Goal: Task Accomplishment & Management: Complete application form

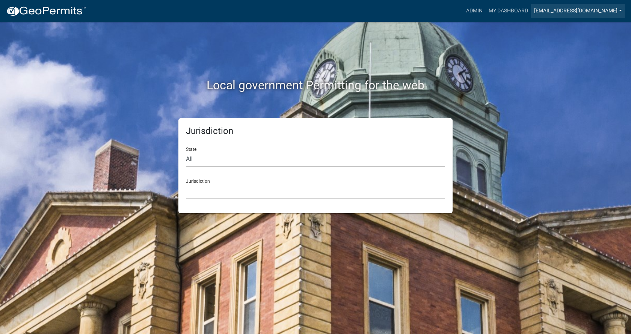
click at [559, 11] on link "[EMAIL_ADDRESS][DOMAIN_NAME]" at bounding box center [578, 11] width 94 height 14
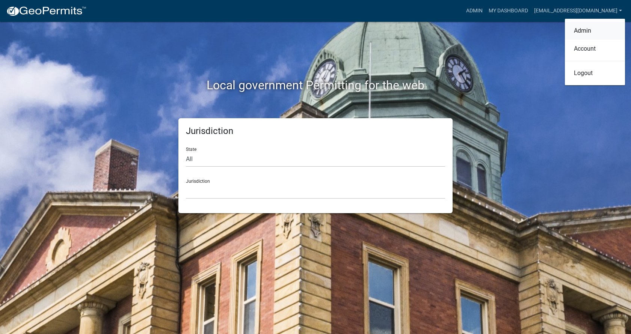
click at [583, 28] on link "Admin" at bounding box center [595, 31] width 60 height 18
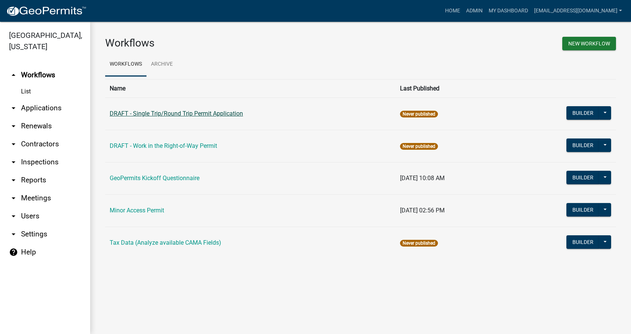
click at [178, 115] on link "DRAFT - Single Trip/Round Trip Permit Application" at bounding box center [176, 113] width 133 height 7
click at [606, 112] on button at bounding box center [605, 113] width 12 height 14
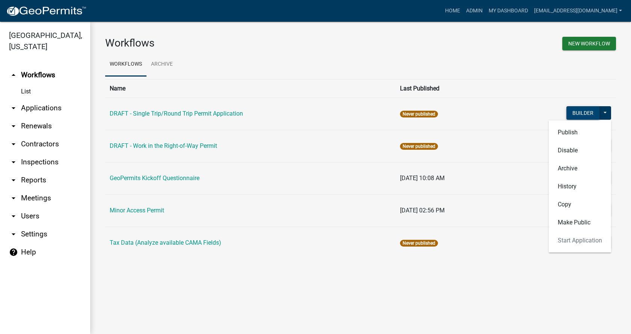
click at [586, 112] on button "Builder" at bounding box center [583, 113] width 33 height 14
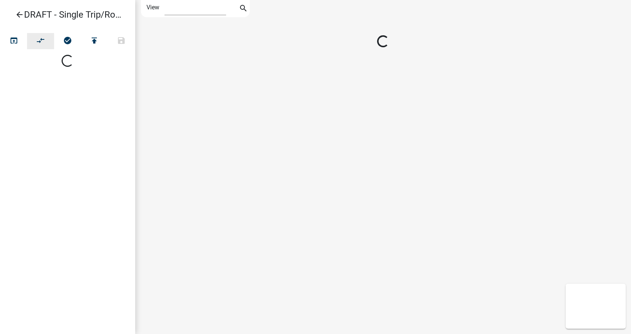
select select "1"
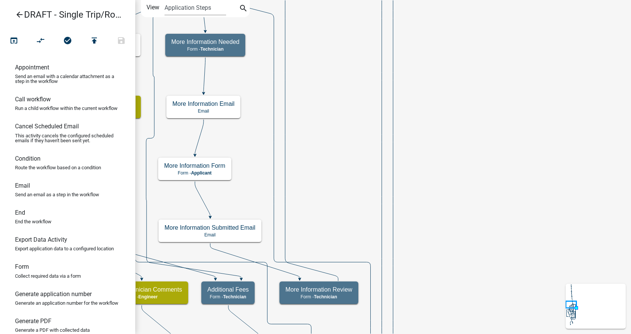
click at [334, 38] on div "Start Start - Applicant Information on Single Trip/Round Trip Permits Form - Ap…" at bounding box center [383, 167] width 496 height 334
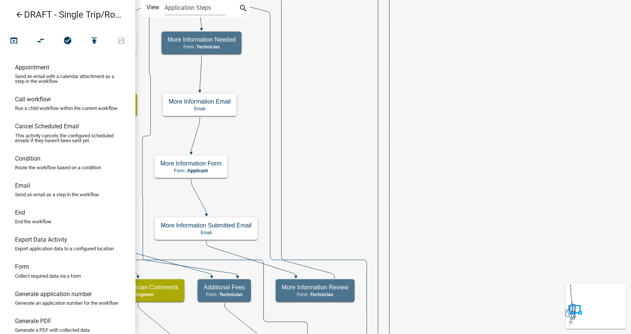
click at [449, 5] on div "Start Start - Applicant Information on Single Trip/Round Trip Permits Form - Ap…" at bounding box center [383, 167] width 496 height 334
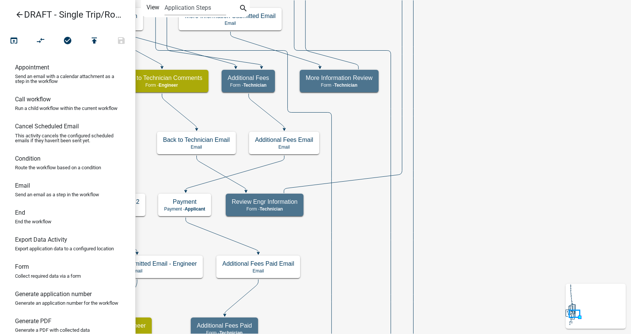
click at [500, 12] on div "Start Start - Applicant Information on Single Trip/Round Trip Permits Form - Ap…" at bounding box center [383, 167] width 496 height 334
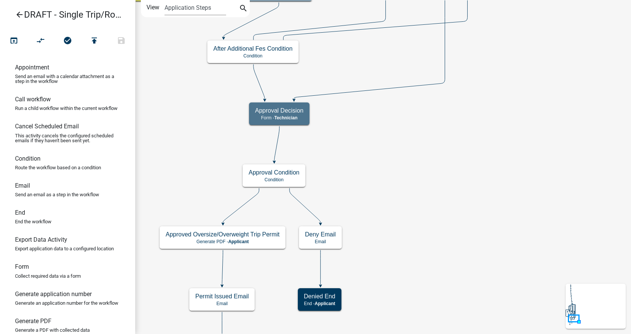
click at [503, 104] on div "Start Start - Applicant Information on Single Trip/Round Trip Permits Form - Ap…" at bounding box center [383, 167] width 496 height 334
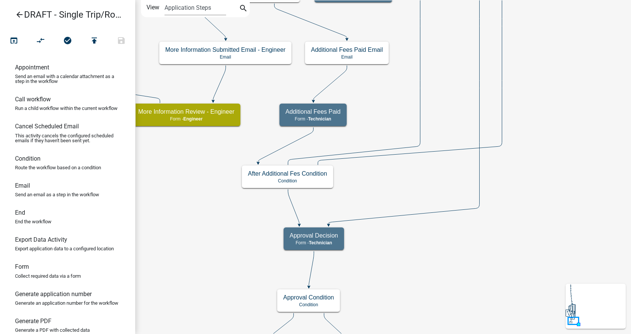
click at [538, 224] on div "Start Start - Applicant Information on Single Trip/Round Trip Permits Form - Ap…" at bounding box center [383, 167] width 496 height 334
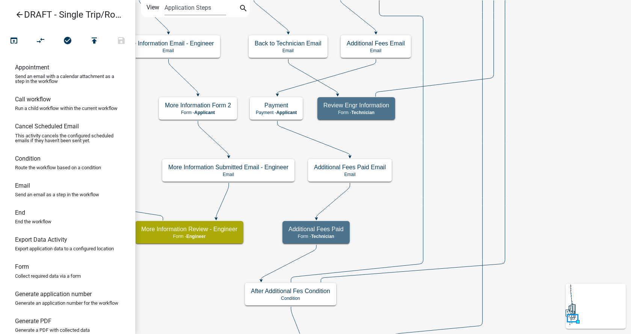
click at [527, 317] on div "Start Start - Applicant Information on Single Trip/Round Trip Permits Form - Ap…" at bounding box center [383, 167] width 496 height 334
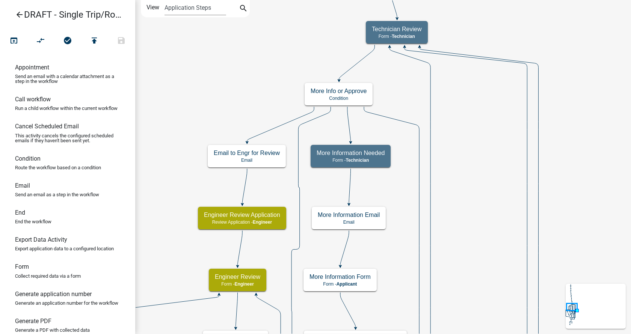
click at [528, 231] on div "Start Start - Applicant Information on Single Trip/Round Trip Permits Form - Ap…" at bounding box center [383, 167] width 496 height 334
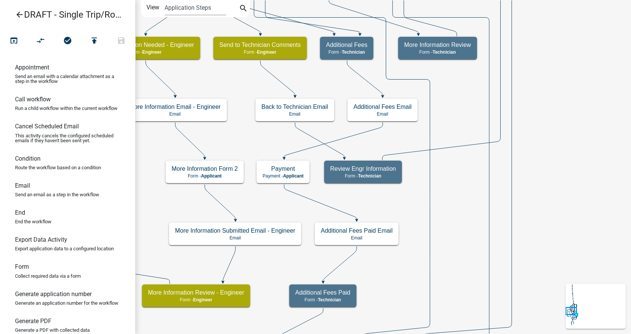
click at [431, 72] on div "Start Start - Applicant Information on Single Trip/Round Trip Permits Form - Ap…" at bounding box center [383, 167] width 496 height 334
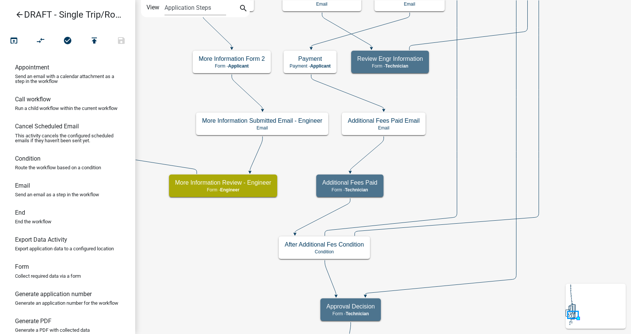
click at [607, 99] on div "Start Start - Applicant Information on Single Trip/Round Trip Permits Form - Ap…" at bounding box center [383, 167] width 496 height 334
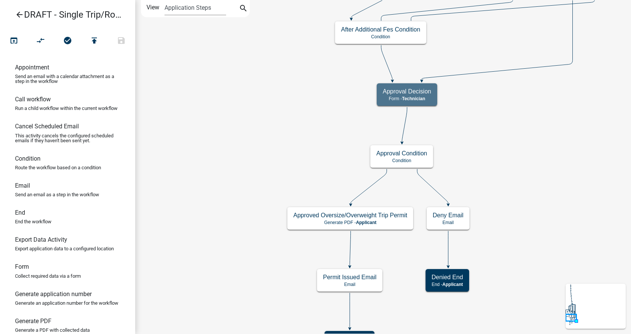
click at [518, 122] on div "Start Start - Applicant Information on Single Trip/Round Trip Permits Form - Ap…" at bounding box center [383, 167] width 496 height 334
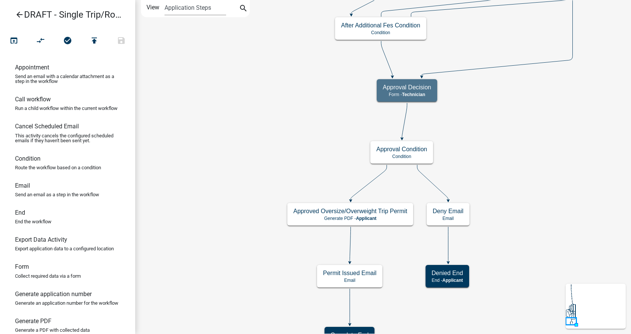
click at [474, 94] on div "Start Start - Applicant Information on Single Trip/Round Trip Permits Form - Ap…" at bounding box center [383, 167] width 496 height 334
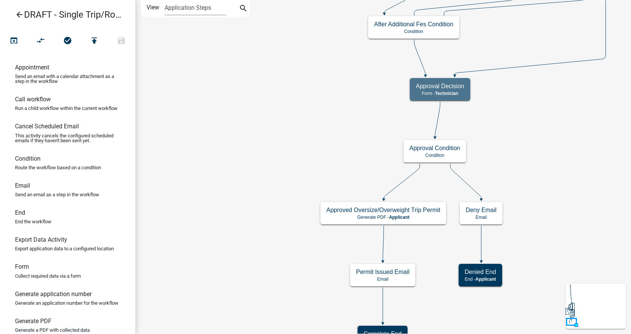
click at [291, 248] on div "Start Start - Applicant Information on Single Trip/Round Trip Permits Form - Ap…" at bounding box center [383, 167] width 496 height 334
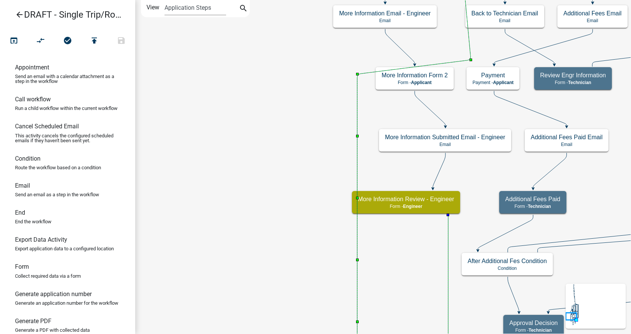
click at [320, 317] on div "Start Start - Applicant Information on Single Trip/Round Trip Permits Form - Ap…" at bounding box center [383, 167] width 496 height 334
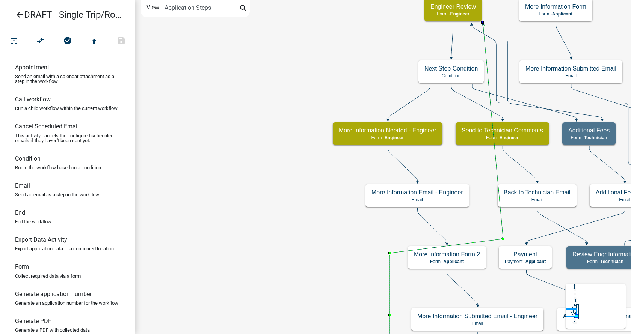
click at [228, 263] on div "Start Start - Applicant Information on Single Trip/Round Trip Permits Form - Ap…" at bounding box center [383, 167] width 496 height 334
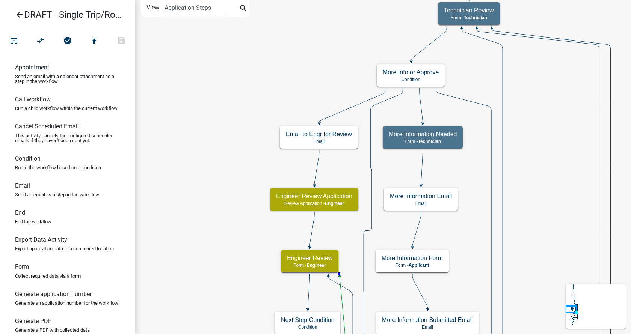
click at [223, 225] on div "Start Start - Applicant Information on Single Trip/Round Trip Permits Form - Ap…" at bounding box center [383, 167] width 496 height 334
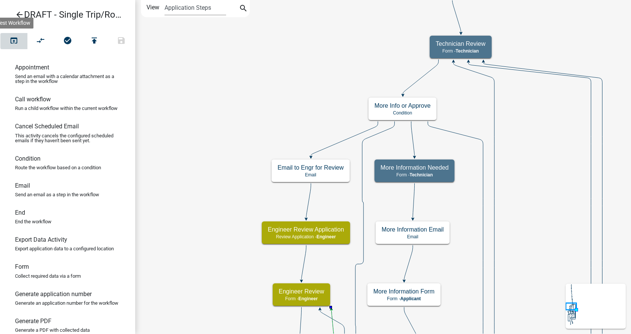
click at [17, 42] on icon "open_in_browser" at bounding box center [13, 41] width 9 height 11
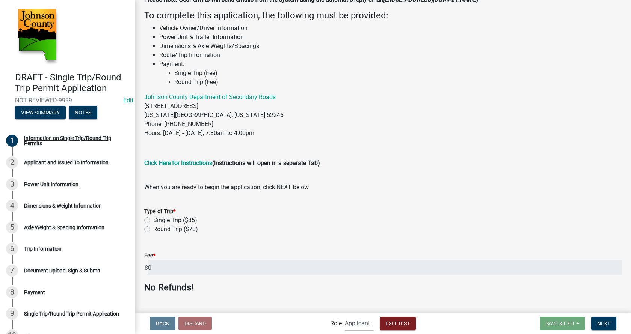
scroll to position [135, 0]
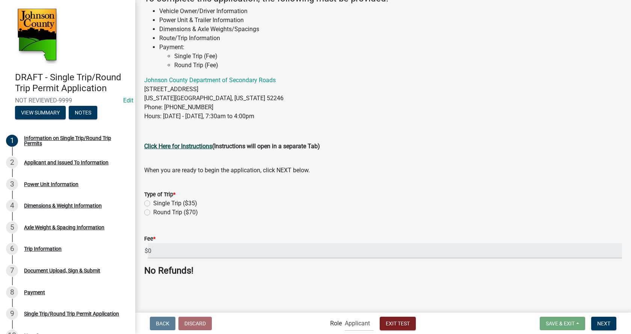
click at [198, 149] on strong "Click Here for Instructions" at bounding box center [178, 146] width 68 height 7
click at [197, 146] on strong "Click Here for Instructions" at bounding box center [178, 146] width 68 height 7
click at [153, 205] on label "Single Trip ($35)" at bounding box center [175, 203] width 44 height 9
click at [153, 204] on input "Single Trip ($35)" at bounding box center [155, 201] width 5 height 5
radio input "true"
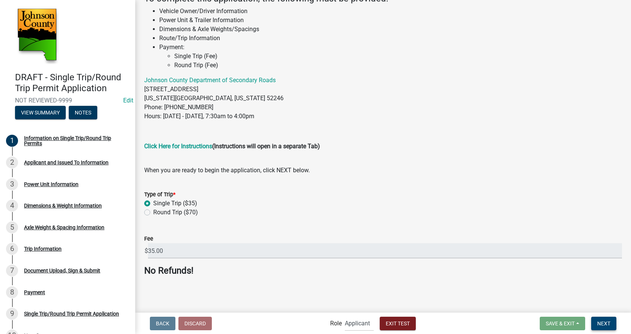
click at [607, 320] on button "Next" at bounding box center [603, 324] width 25 height 14
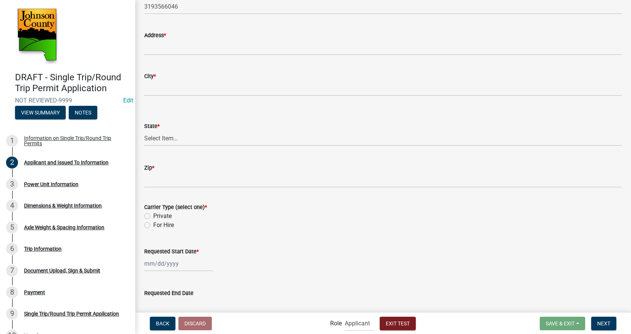
scroll to position [214, 0]
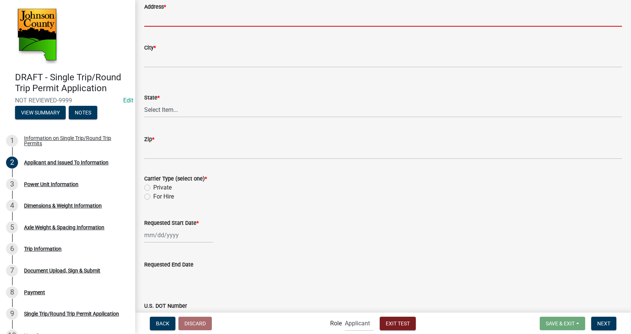
click at [236, 17] on input "Address *" at bounding box center [383, 18] width 478 height 15
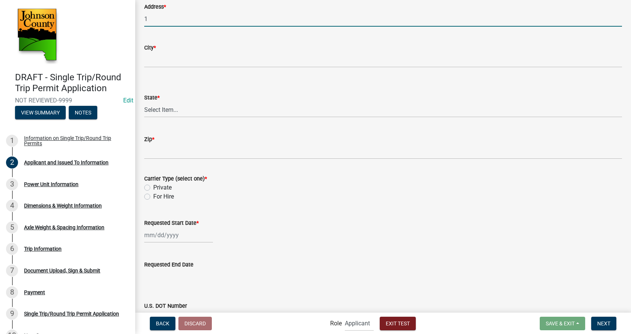
type input "1"
click at [227, 64] on input "City *" at bounding box center [383, 59] width 478 height 15
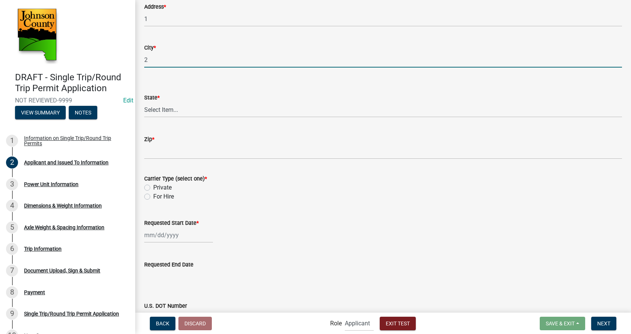
type input "2"
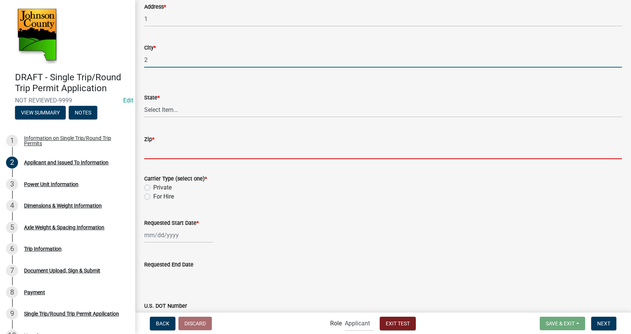
click at [232, 157] on input "Zip *" at bounding box center [383, 151] width 478 height 15
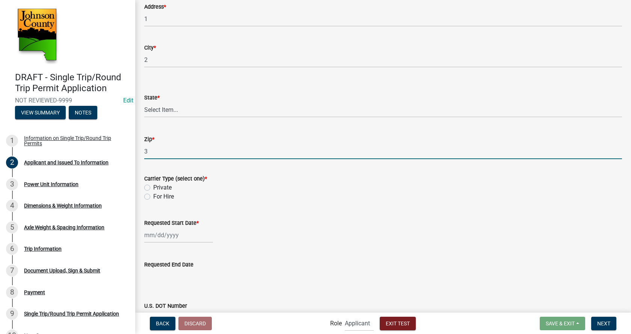
type input "3"
click at [153, 187] on label "Private" at bounding box center [162, 187] width 18 height 9
click at [153, 187] on input "Private" at bounding box center [155, 185] width 5 height 5
radio input "true"
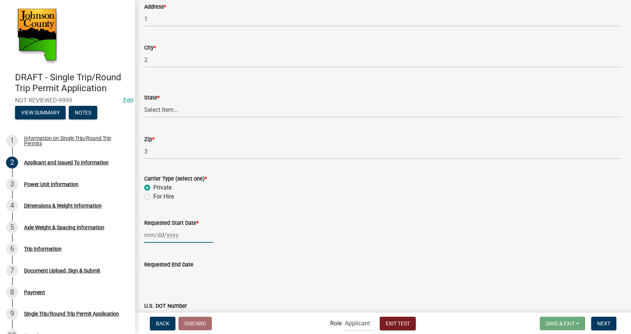
click at [204, 241] on input "Requested Start Date *" at bounding box center [178, 235] width 69 height 15
select select "10"
select select "2025"
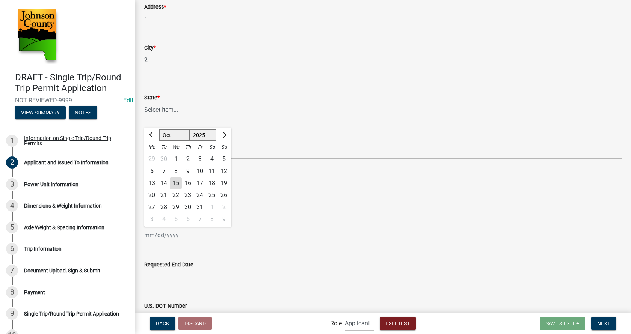
click at [190, 185] on div "16" at bounding box center [188, 183] width 12 height 12
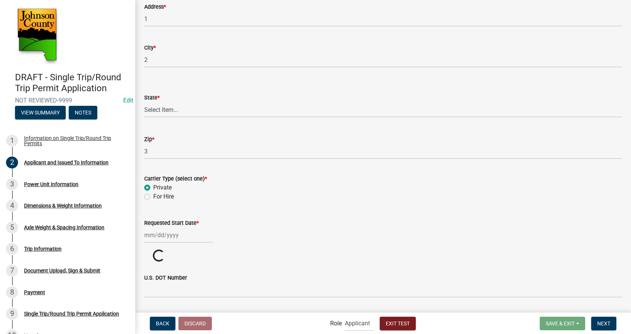
type input "[DATE]"
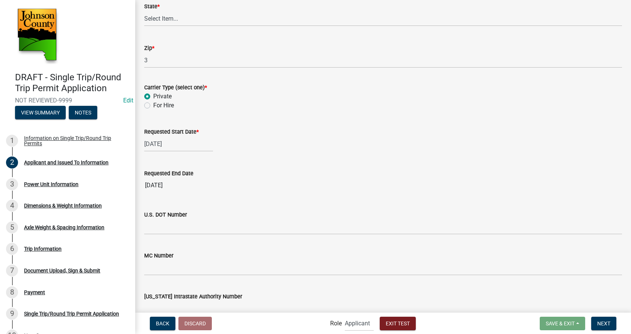
scroll to position [346, 0]
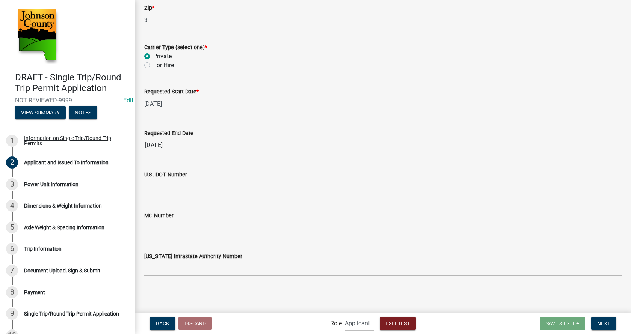
click at [202, 191] on input "U.S. DOT Number" at bounding box center [383, 186] width 478 height 15
type input "12"
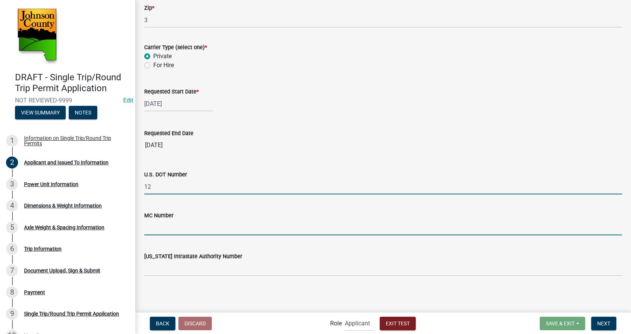
click at [200, 220] on input "MC Number" at bounding box center [383, 227] width 478 height 15
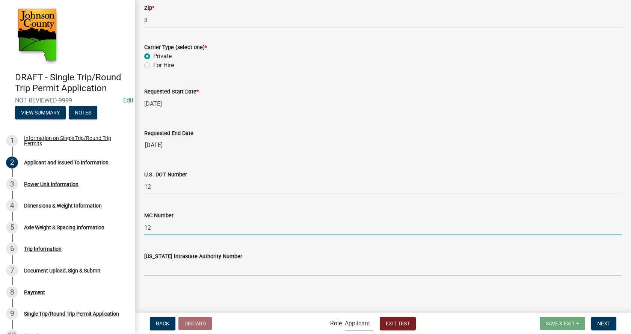
type input "12"
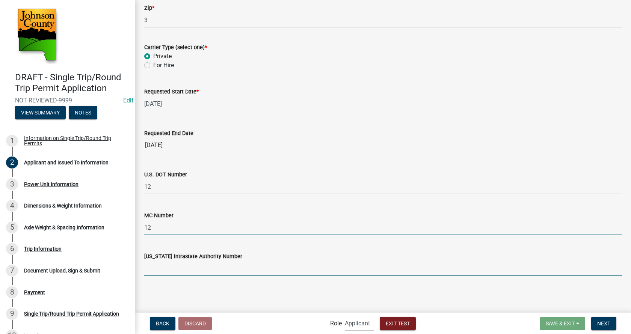
click at [191, 271] on input "[US_STATE] Intrastate Authority Number" at bounding box center [383, 268] width 478 height 15
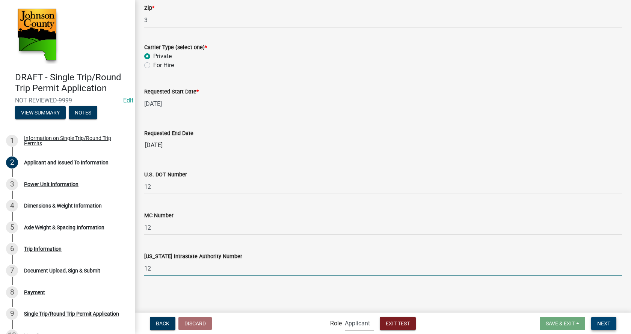
type input "12"
click at [602, 327] on button "Next" at bounding box center [603, 324] width 25 height 14
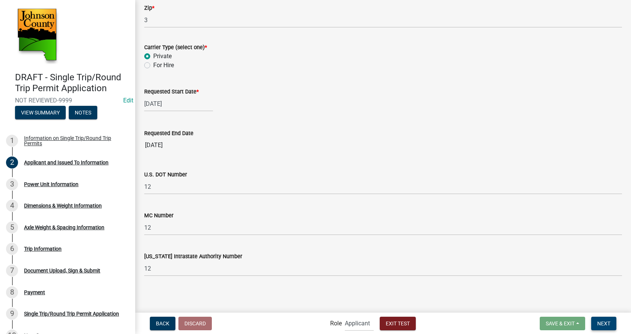
click at [607, 323] on span "Next" at bounding box center [603, 323] width 13 height 6
click at [606, 323] on span "Next" at bounding box center [603, 323] width 13 height 6
click at [165, 323] on span "Back" at bounding box center [163, 323] width 14 height 6
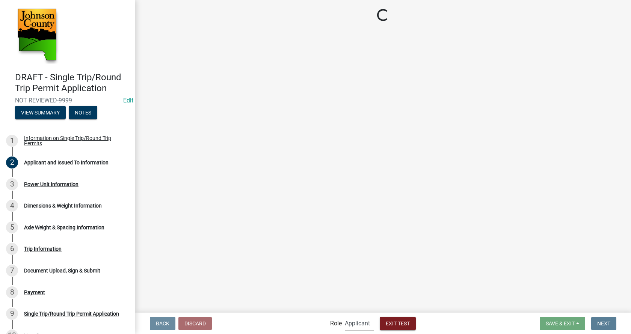
scroll to position [0, 0]
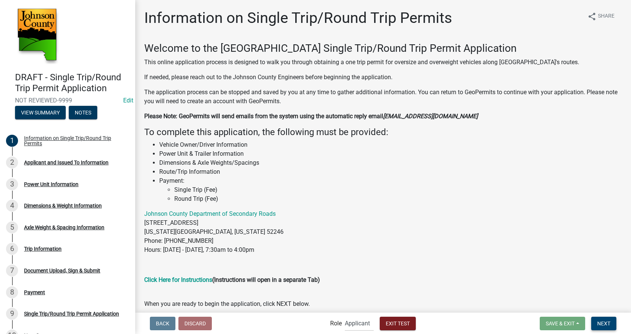
click at [605, 325] on span "Next" at bounding box center [603, 323] width 13 height 6
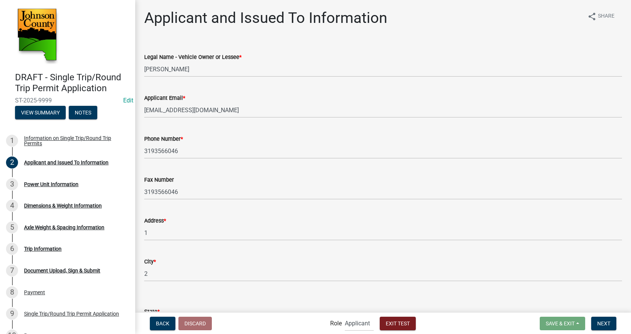
scroll to position [346, 0]
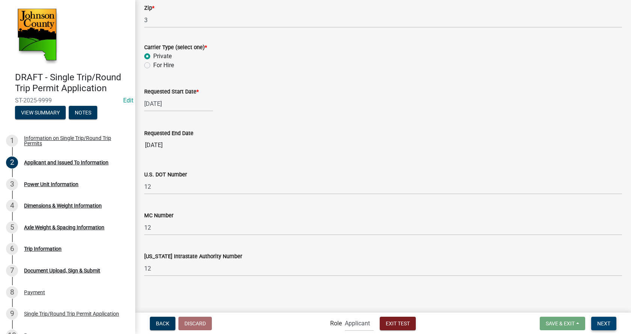
click at [606, 319] on button "Next" at bounding box center [603, 324] width 25 height 14
click at [603, 324] on span "Next" at bounding box center [603, 323] width 13 height 6
click at [606, 325] on span "Next" at bounding box center [603, 323] width 13 height 6
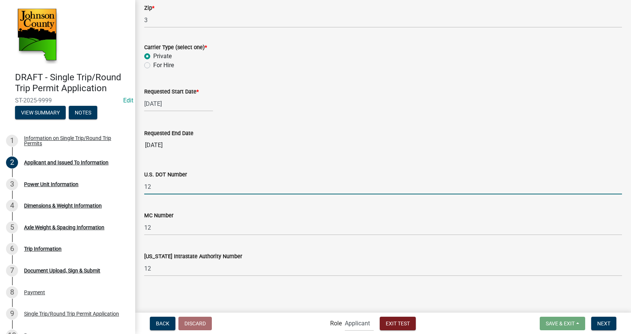
click at [211, 185] on input "12" at bounding box center [383, 186] width 478 height 15
type input "12w1232"
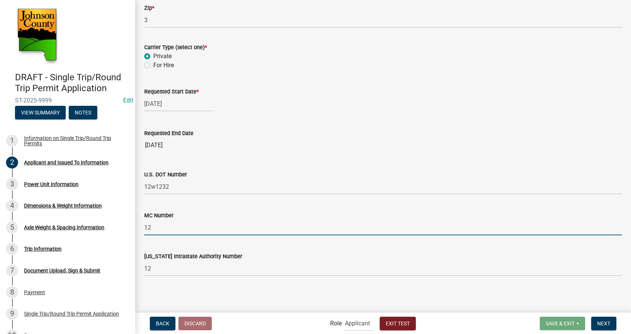
click at [244, 221] on input "12" at bounding box center [383, 227] width 478 height 15
type input "1212312"
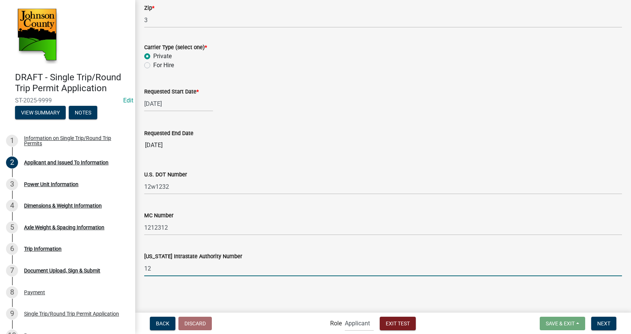
drag, startPoint x: 246, startPoint y: 263, endPoint x: 248, endPoint y: 267, distance: 4.7
click at [246, 263] on input "12" at bounding box center [383, 268] width 478 height 15
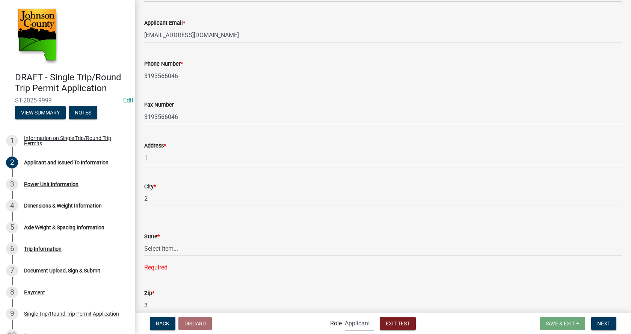
scroll to position [218, 0]
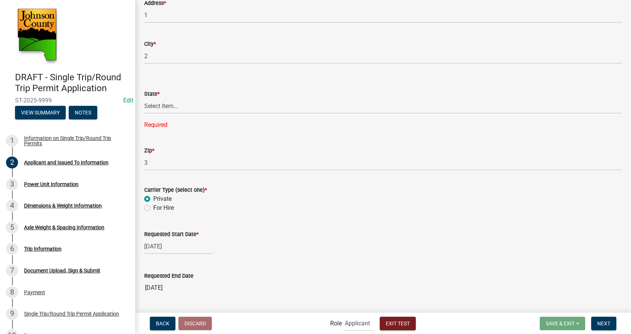
type input "12123123"
click at [186, 250] on input "[DATE]" at bounding box center [178, 246] width 69 height 15
select select "10"
select select "2025"
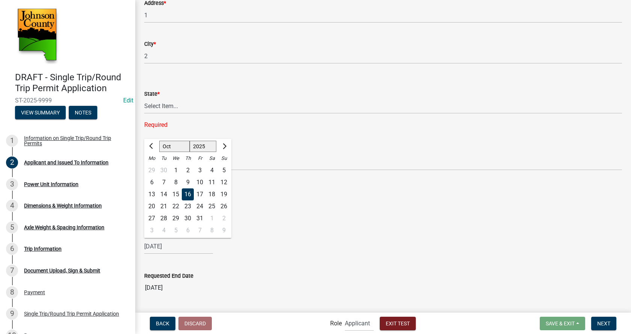
click at [178, 193] on div "15" at bounding box center [176, 195] width 12 height 12
type input "[DATE]"
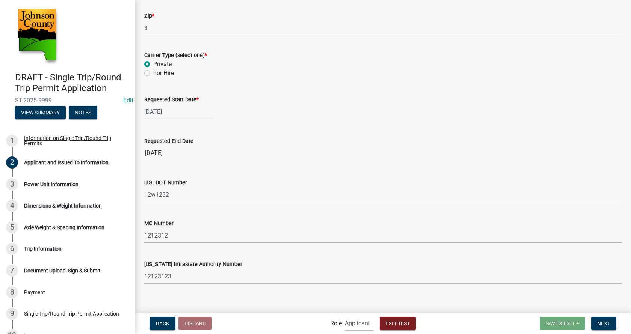
scroll to position [361, 0]
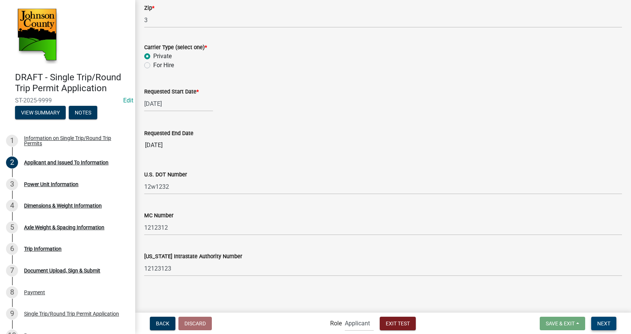
click at [603, 324] on span "Next" at bounding box center [603, 323] width 13 height 6
click at [606, 322] on span "Next" at bounding box center [603, 323] width 13 height 6
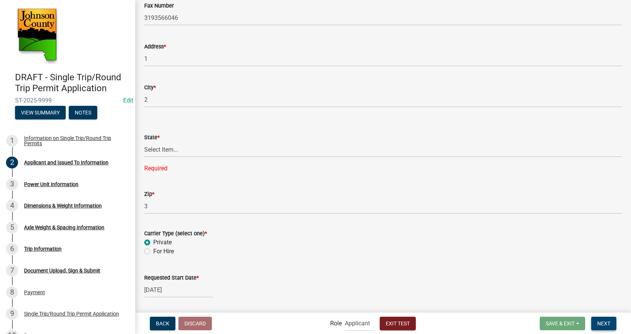
scroll to position [152, 0]
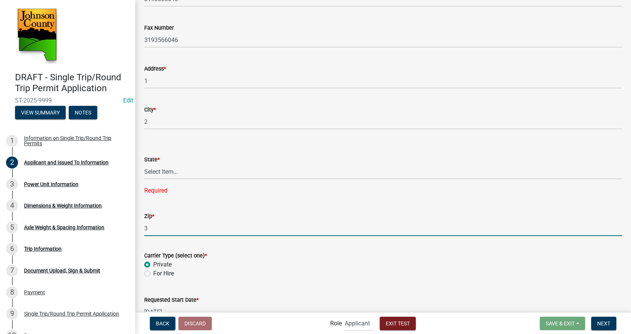
click at [180, 228] on input "3" at bounding box center [383, 228] width 478 height 15
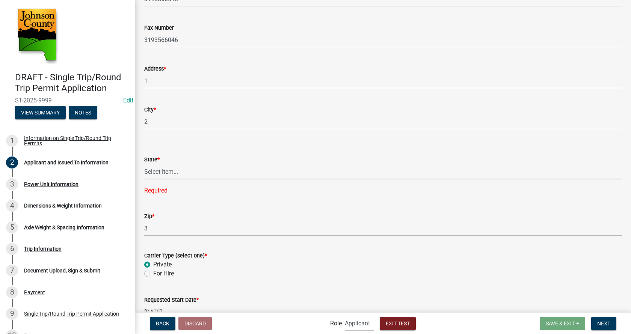
select select "IA"
click option "[US_STATE]" at bounding box center [0, 0] width 0 height 0
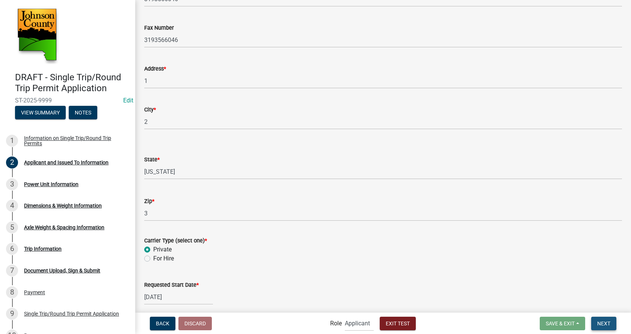
click at [601, 323] on span "Next" at bounding box center [603, 323] width 13 height 6
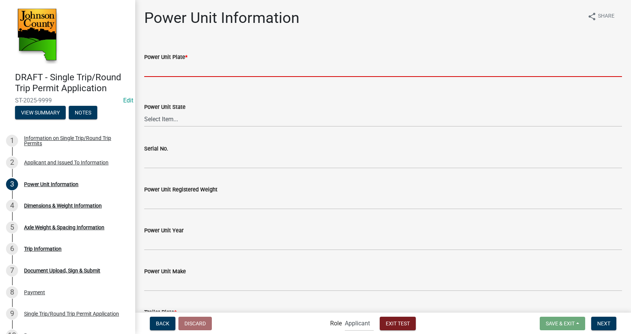
click at [210, 69] on input "Power Unit Plate *" at bounding box center [383, 69] width 478 height 15
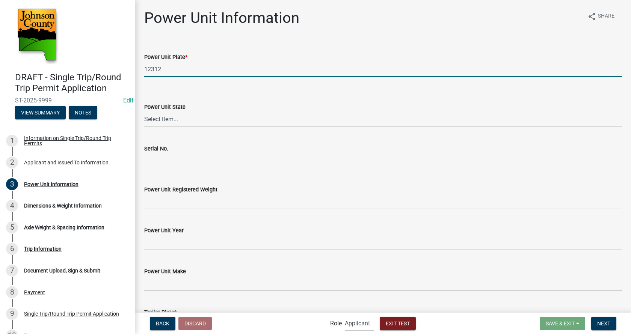
type input "12312"
select select "IA"
click option "[US_STATE]" at bounding box center [0, 0] width 0 height 0
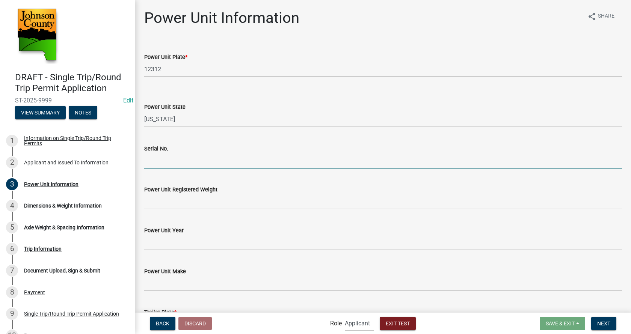
click at [222, 162] on input "Serial No." at bounding box center [383, 160] width 478 height 15
type input "123"
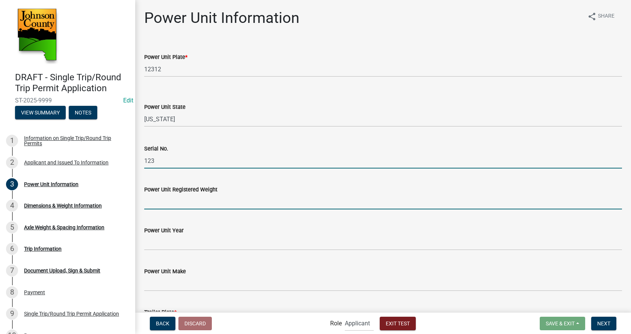
click at [208, 207] on input "Power Unit Registered Weight" at bounding box center [383, 201] width 478 height 15
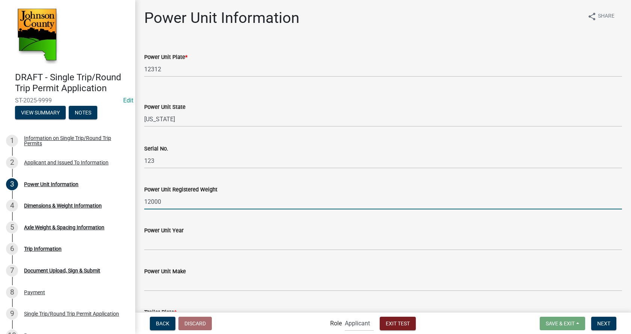
type input "12000"
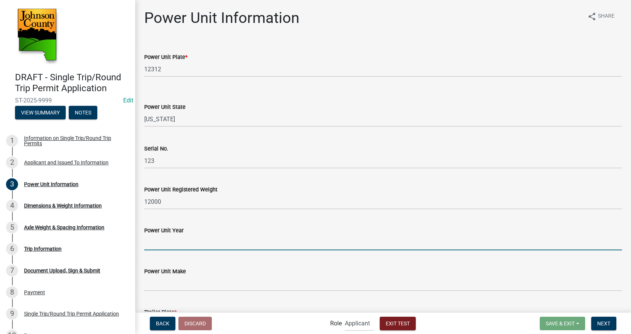
click at [225, 246] on input "Power Unit Year" at bounding box center [383, 242] width 478 height 15
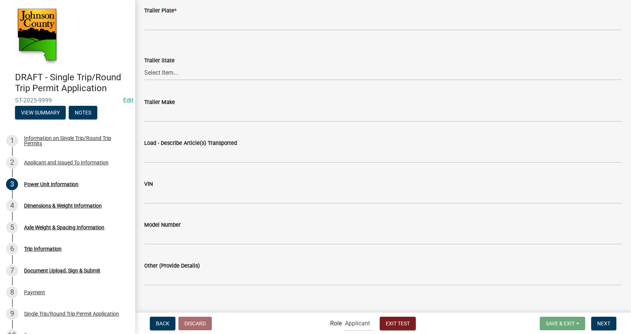
scroll to position [311, 0]
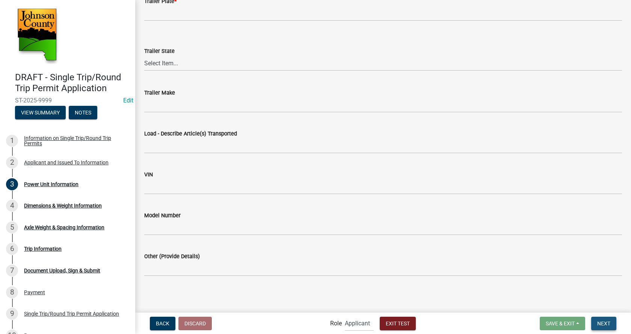
click at [607, 324] on span "Next" at bounding box center [603, 323] width 13 height 6
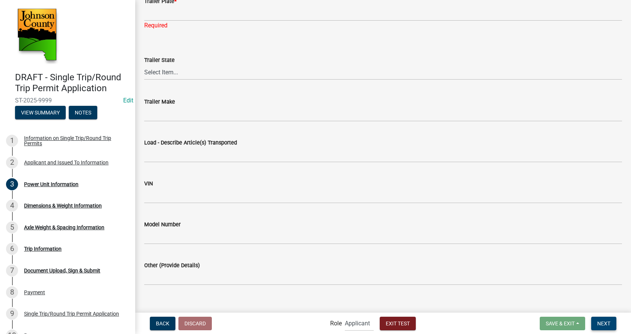
scroll to position [97, 0]
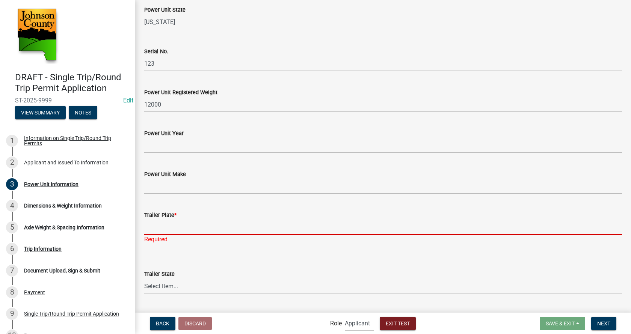
click at [191, 231] on input "Trailer Plate *" at bounding box center [383, 227] width 478 height 15
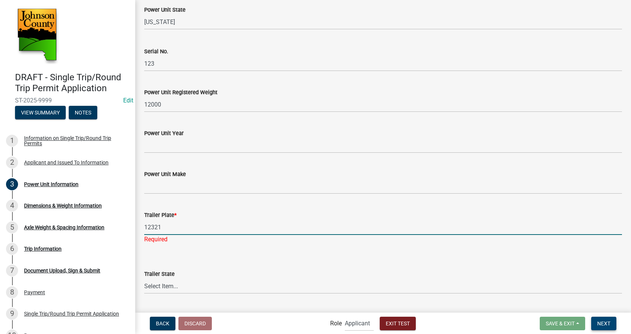
type input "12321"
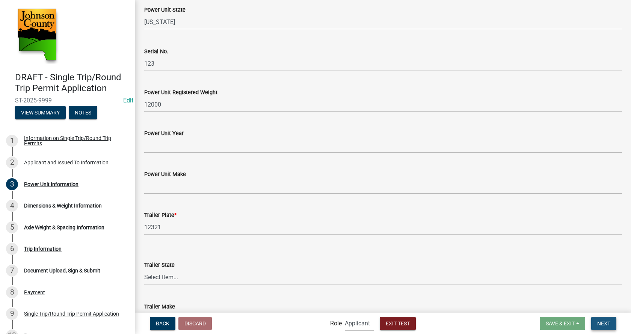
click at [606, 320] on button "Next" at bounding box center [603, 324] width 25 height 14
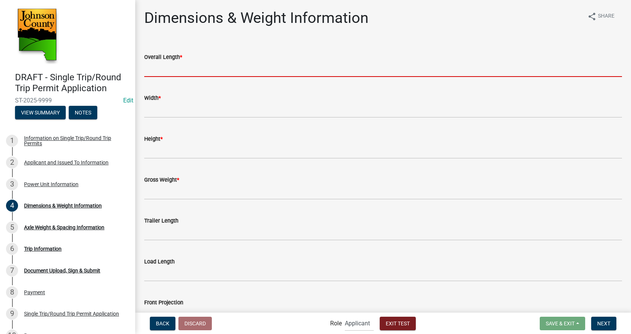
click at [213, 72] on input "Overall Length *" at bounding box center [383, 69] width 478 height 15
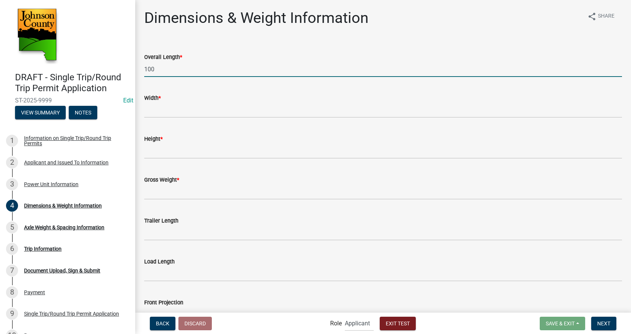
type input "100"
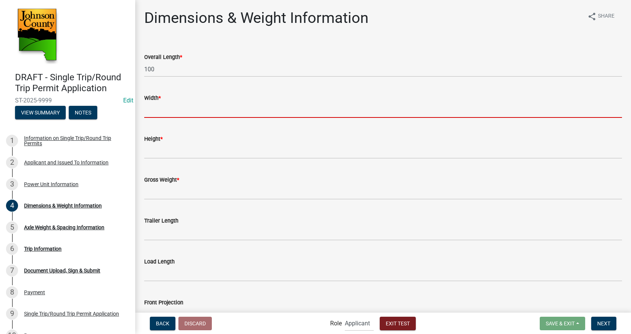
click at [192, 110] on input "Width *" at bounding box center [383, 110] width 478 height 15
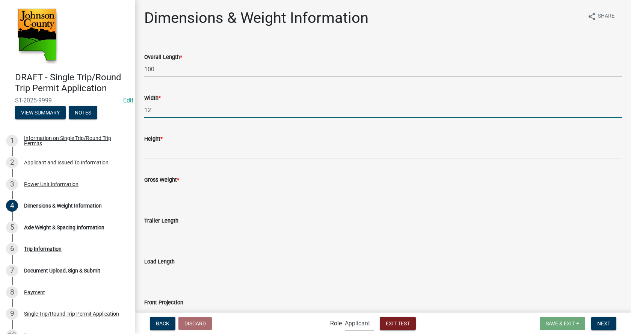
type input "12"
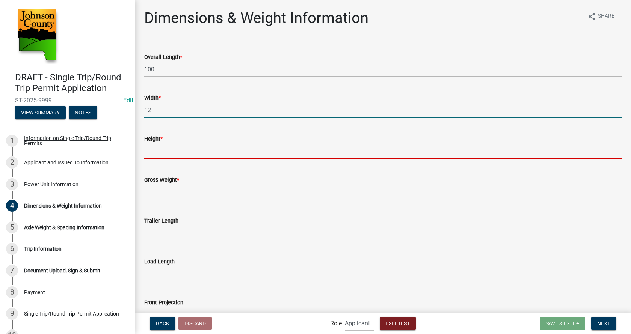
click at [192, 158] on input "Height *" at bounding box center [383, 151] width 478 height 15
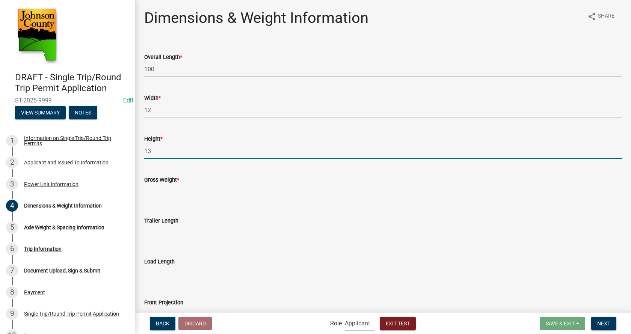
type input "13"
click at [189, 196] on input "Gross Weight *" at bounding box center [383, 191] width 478 height 15
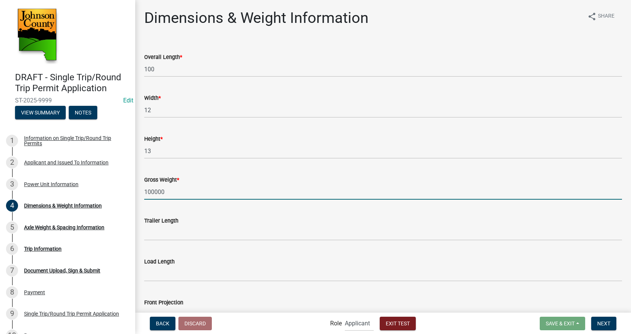
type input "100000"
click at [178, 237] on input "Trailer Length" at bounding box center [383, 232] width 478 height 15
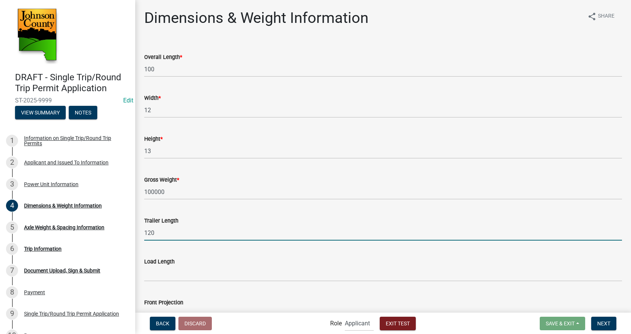
type input "120"
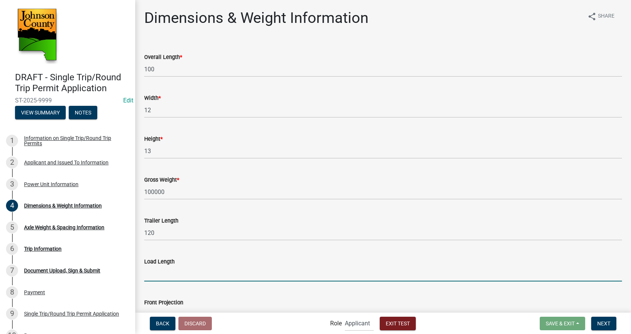
click at [189, 278] on input "Load Length" at bounding box center [383, 273] width 478 height 15
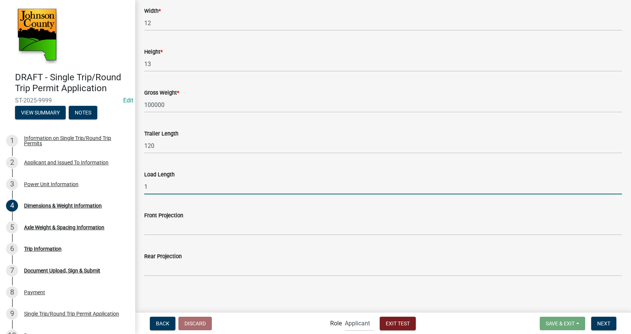
type input "1"
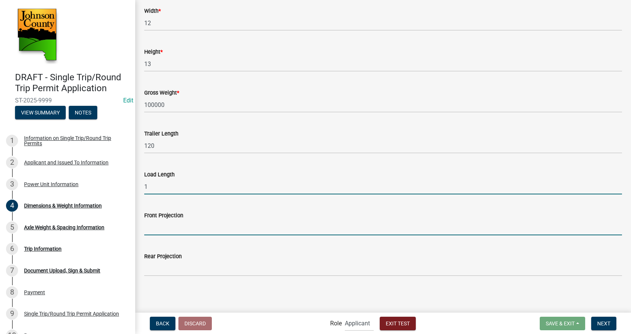
click at [196, 233] on input "Front Projection" at bounding box center [383, 227] width 478 height 15
type input "1"
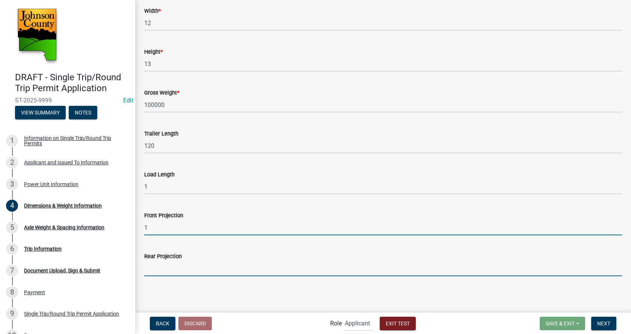
click at [201, 262] on input "Rear Projection" at bounding box center [383, 268] width 478 height 15
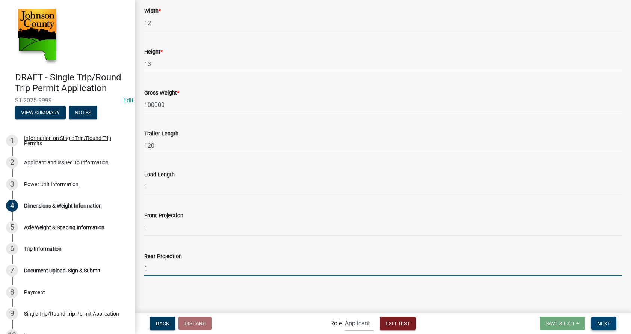
type input "1"
click at [609, 324] on span "Next" at bounding box center [603, 323] width 13 height 6
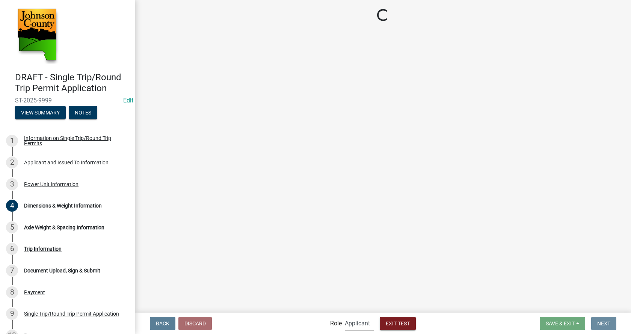
scroll to position [0, 0]
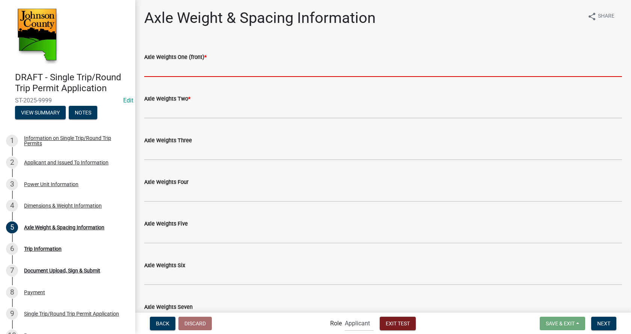
click at [195, 71] on input "text" at bounding box center [383, 69] width 478 height 15
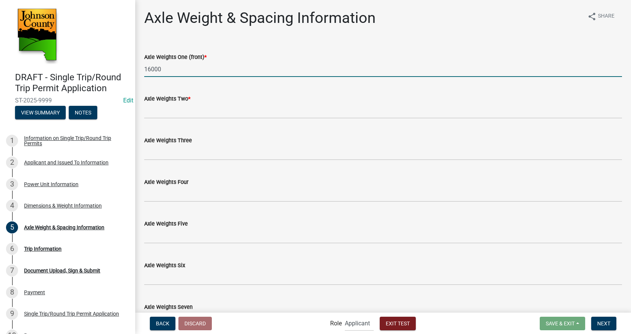
type input "16000"
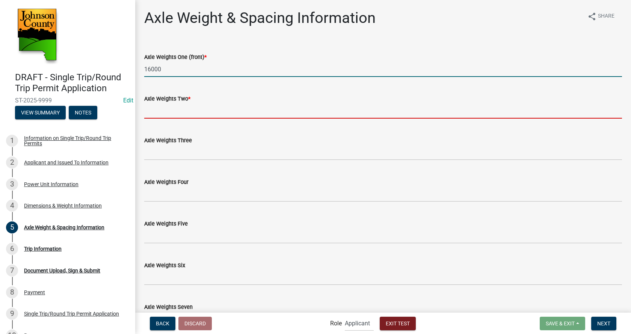
click at [197, 110] on input "text" at bounding box center [383, 110] width 478 height 15
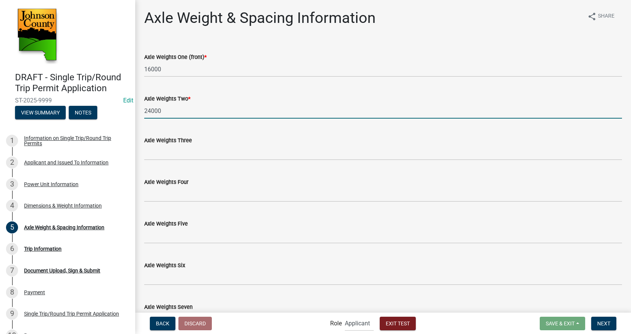
type input "24000"
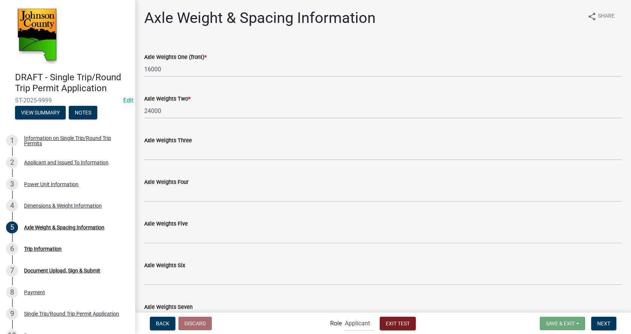
click at [181, 160] on wm-data-entity-input "Axle Weights Three" at bounding box center [383, 146] width 478 height 42
click at [214, 157] on input "text" at bounding box center [383, 152] width 478 height 15
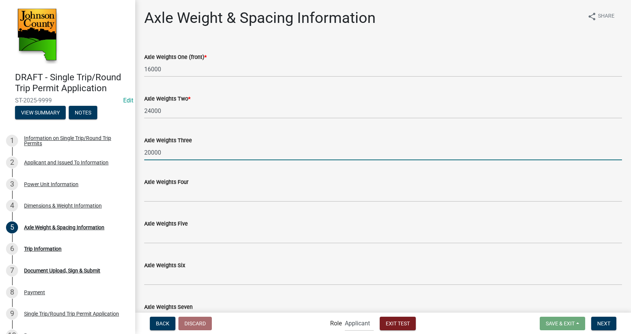
type input "20000"
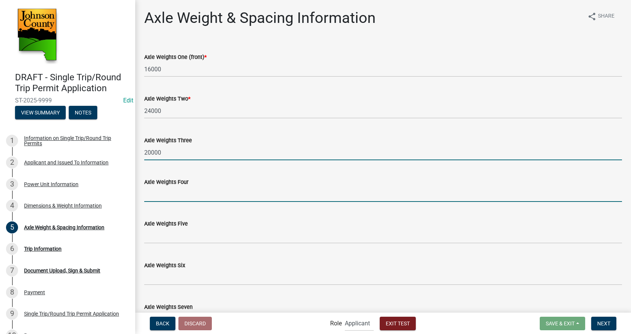
click at [204, 196] on input "text" at bounding box center [383, 194] width 478 height 15
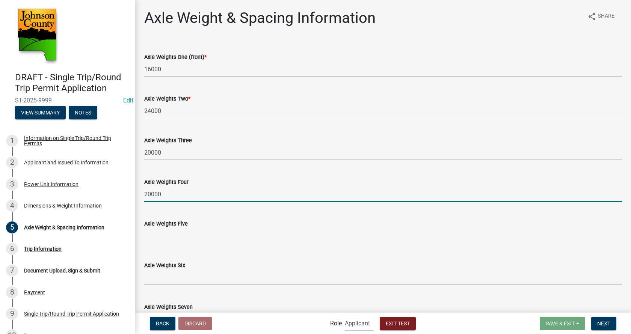
type input "20000"
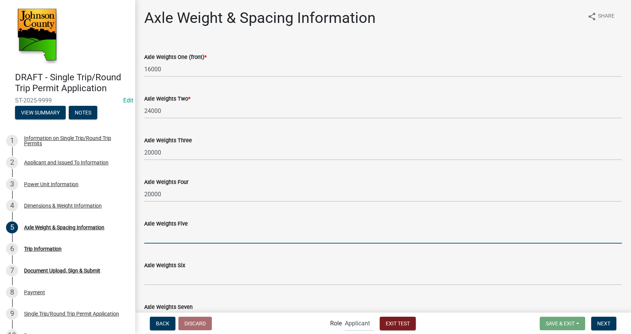
click at [191, 237] on input "text" at bounding box center [383, 235] width 478 height 15
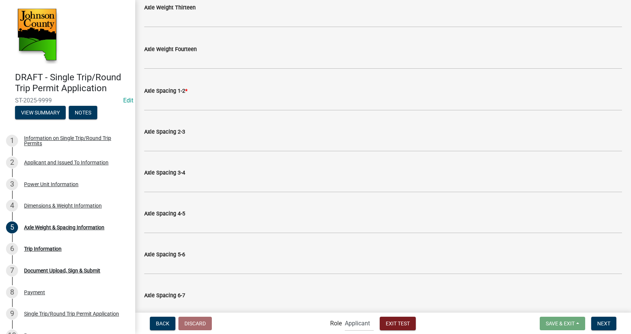
scroll to position [571, 0]
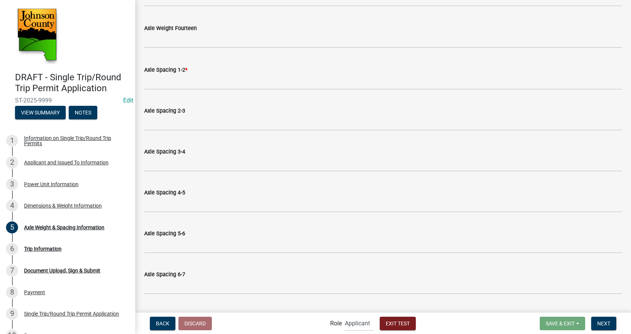
type input "20000"
click at [193, 89] on input "Axle Spacing 1-2 *" at bounding box center [383, 81] width 478 height 15
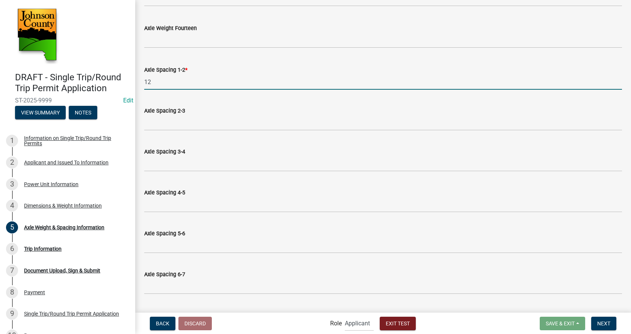
type input "12"
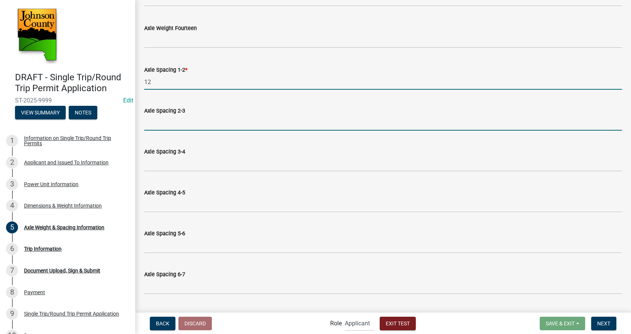
click at [195, 125] on input "Axle Spacing 2-3" at bounding box center [383, 122] width 478 height 15
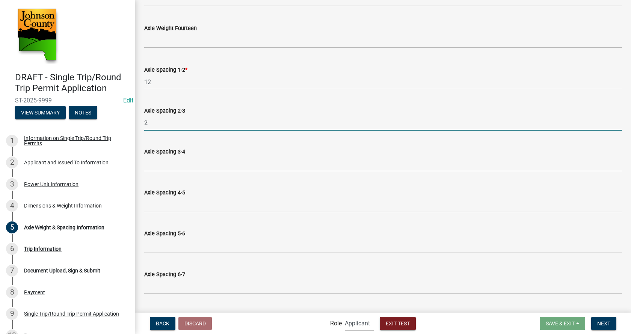
type input "2"
click at [202, 160] on input "Axle Spacing 3-4" at bounding box center [383, 163] width 478 height 15
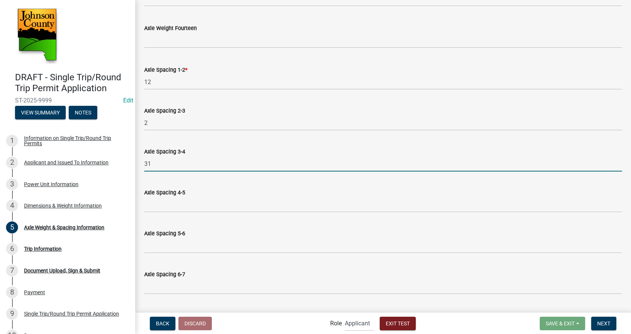
type input "31"
click at [212, 204] on input "Axle Spacing 4-5" at bounding box center [383, 204] width 478 height 15
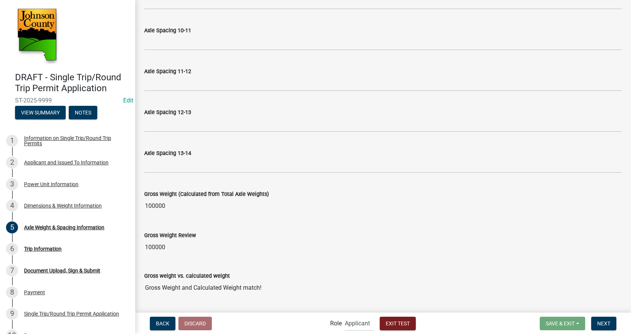
scroll to position [999, 0]
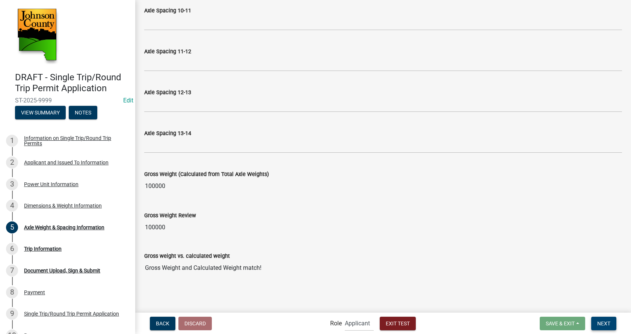
type input "12"
click at [609, 323] on span "Next" at bounding box center [603, 323] width 13 height 6
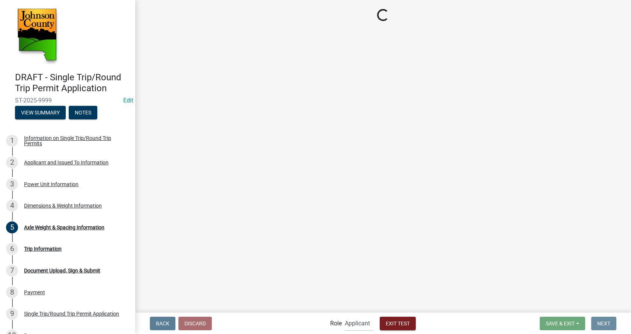
scroll to position [0, 0]
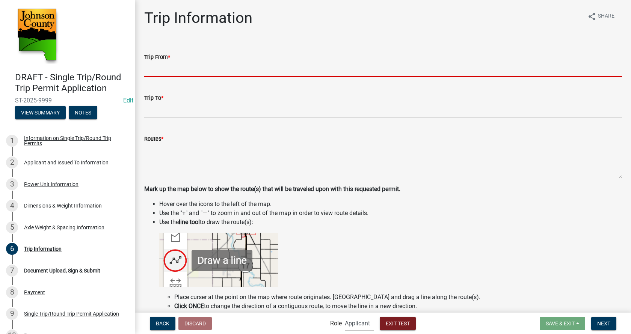
click at [188, 68] on input "Trip From *" at bounding box center [383, 69] width 478 height 15
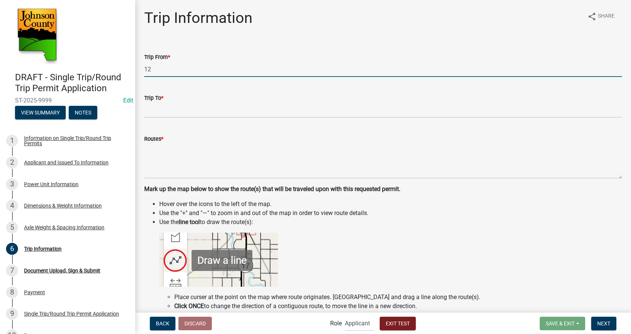
type input "12"
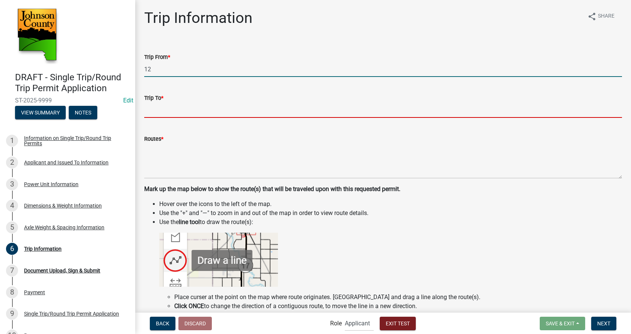
click at [199, 105] on input "Trip To *" at bounding box center [383, 110] width 478 height 15
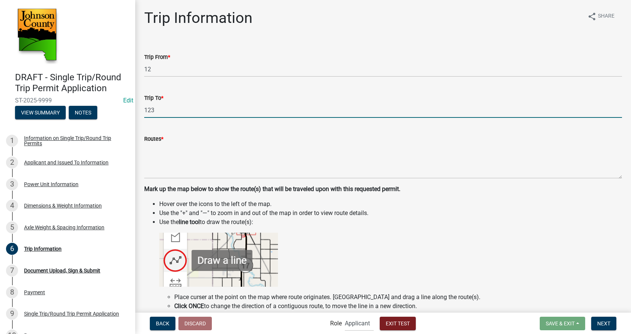
type input "123"
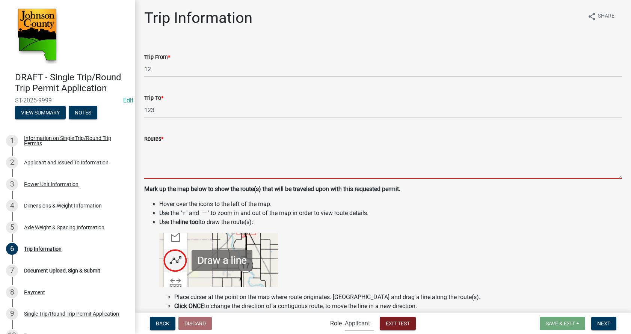
click at [215, 160] on textarea "Routes *" at bounding box center [383, 161] width 478 height 35
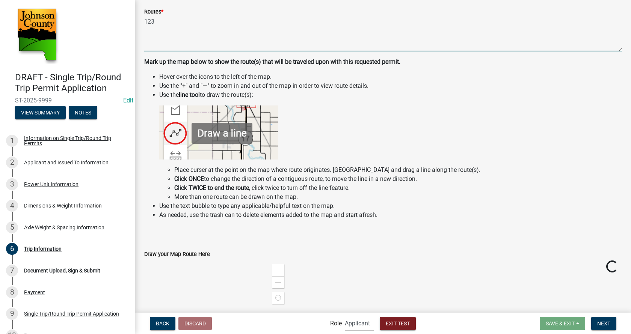
scroll to position [71, 0]
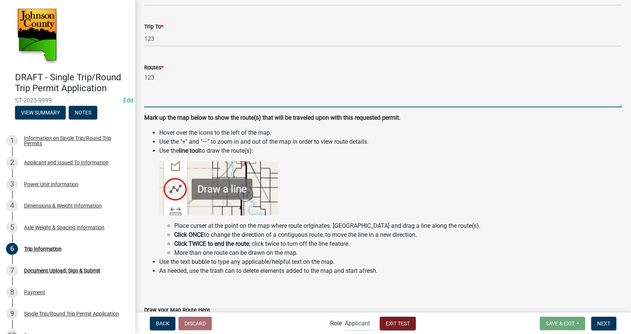
type textarea "123"
click at [224, 174] on img at bounding box center [218, 189] width 119 height 54
click at [261, 186] on img at bounding box center [218, 189] width 119 height 54
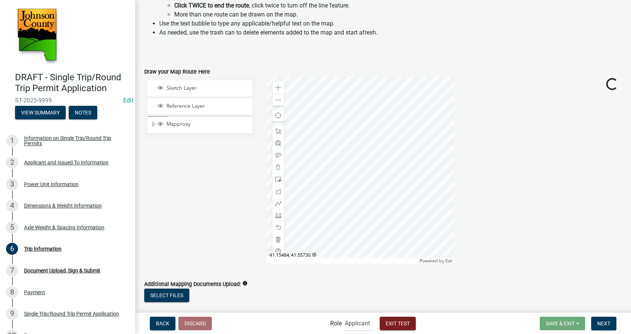
scroll to position [286, 0]
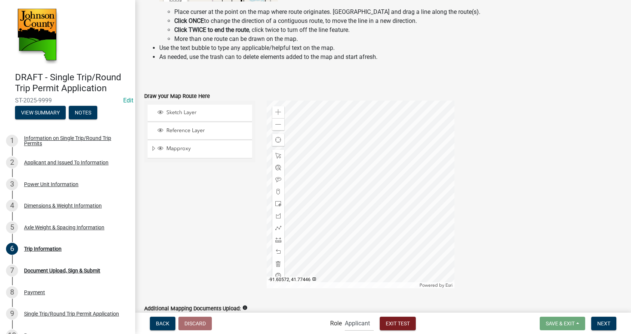
drag, startPoint x: 261, startPoint y: 200, endPoint x: 387, endPoint y: 161, distance: 131.5
click at [387, 161] on div at bounding box center [361, 195] width 188 height 188
click at [278, 115] on span at bounding box center [278, 112] width 6 height 6
click at [277, 114] on span at bounding box center [278, 112] width 6 height 6
click at [305, 245] on div at bounding box center [361, 195] width 188 height 188
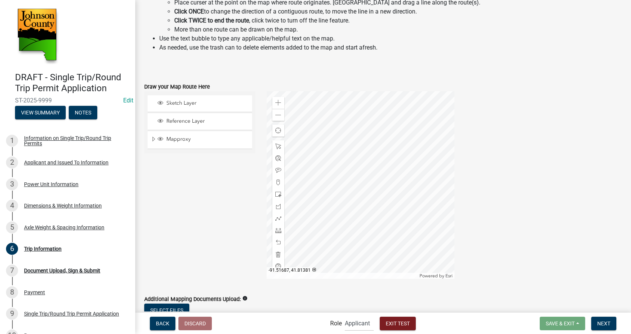
scroll to position [272, 0]
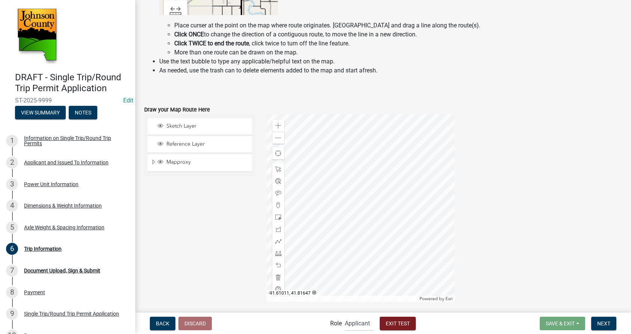
click at [410, 228] on div at bounding box center [361, 208] width 188 height 188
click at [405, 252] on div at bounding box center [361, 208] width 188 height 188
click at [277, 242] on span at bounding box center [278, 242] width 6 height 6
click at [406, 219] on div at bounding box center [361, 208] width 188 height 188
click at [387, 218] on div at bounding box center [361, 208] width 188 height 188
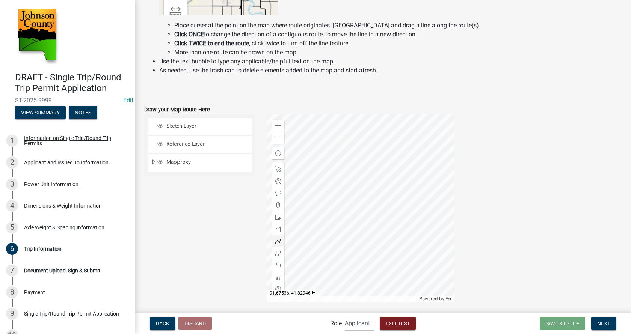
click at [387, 244] on div at bounding box center [361, 208] width 188 height 188
click at [393, 256] on div at bounding box center [361, 208] width 188 height 188
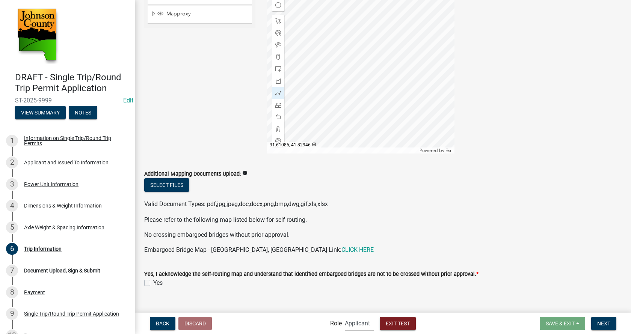
scroll to position [434, 0]
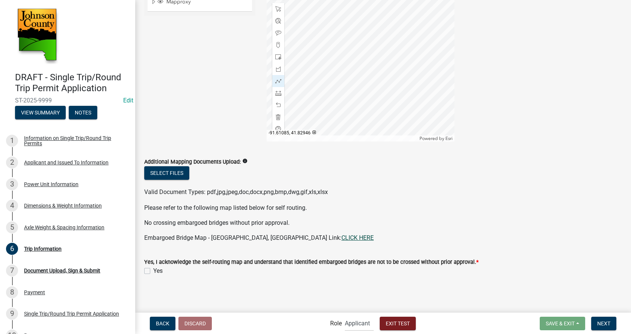
click at [341, 238] on link "CLICK HERE" at bounding box center [357, 237] width 32 height 7
click at [150, 270] on div "Yes" at bounding box center [383, 271] width 478 height 9
click at [153, 271] on label "Yes" at bounding box center [157, 271] width 9 height 9
click at [153, 271] on input "Yes" at bounding box center [155, 269] width 5 height 5
checkbox input "true"
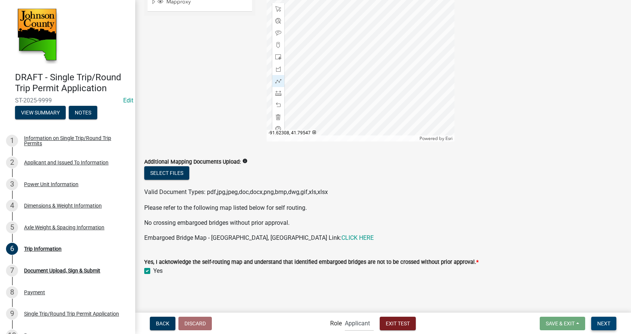
click at [605, 322] on span "Next" at bounding box center [603, 323] width 13 height 6
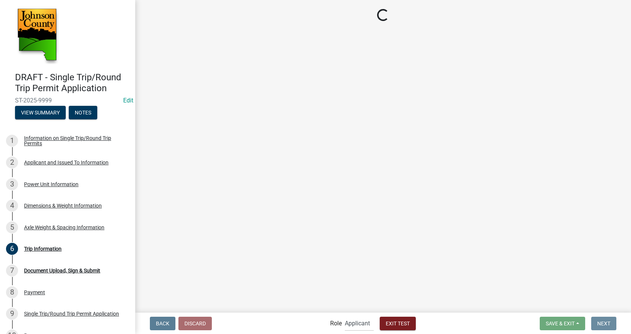
scroll to position [0, 0]
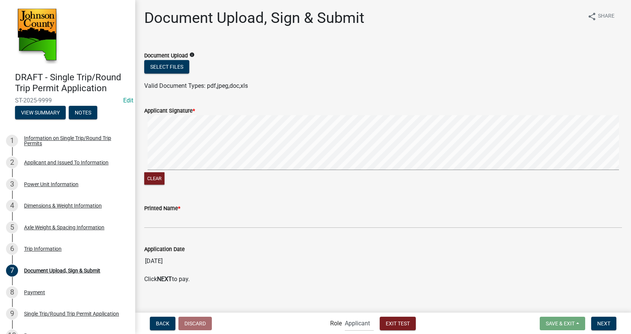
click at [238, 184] on div "Clear" at bounding box center [383, 150] width 478 height 71
click at [255, 175] on div "Clear" at bounding box center [383, 150] width 478 height 71
click at [160, 221] on input "Printed Name *" at bounding box center [383, 220] width 478 height 15
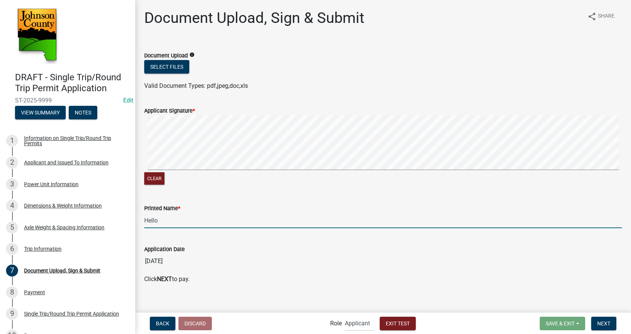
scroll to position [8, 0]
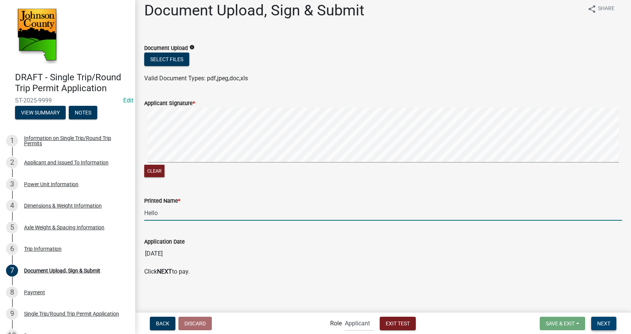
type input "Hello"
click at [604, 326] on span "Next" at bounding box center [603, 323] width 13 height 6
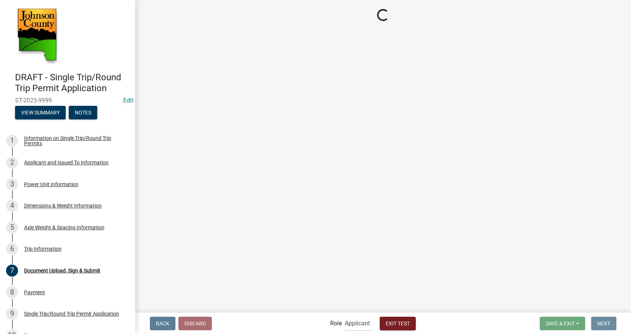
scroll to position [0, 0]
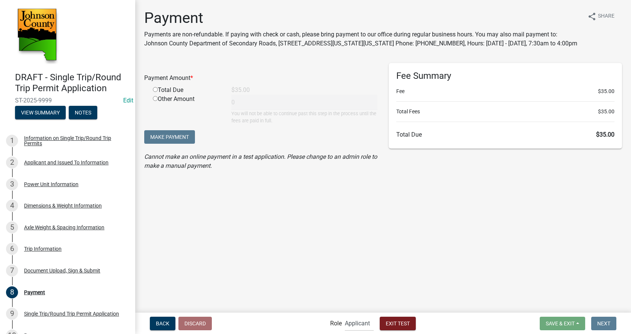
click at [157, 92] on input "radio" at bounding box center [155, 89] width 5 height 5
radio input "true"
type input "35"
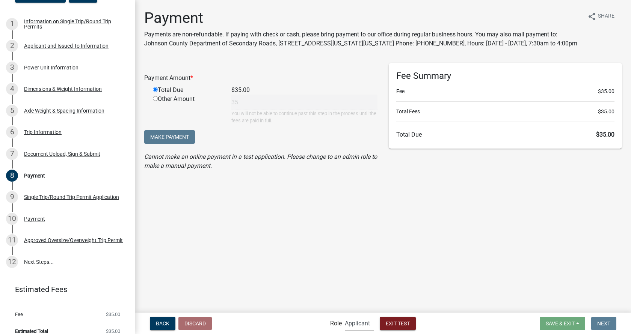
scroll to position [118, 0]
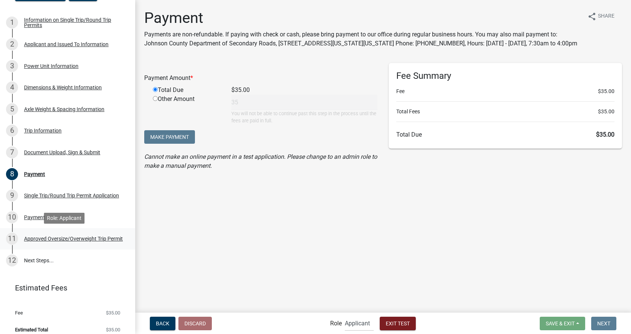
click at [51, 237] on div "Approved Oversize/Overweight Trip Permit" at bounding box center [73, 238] width 99 height 5
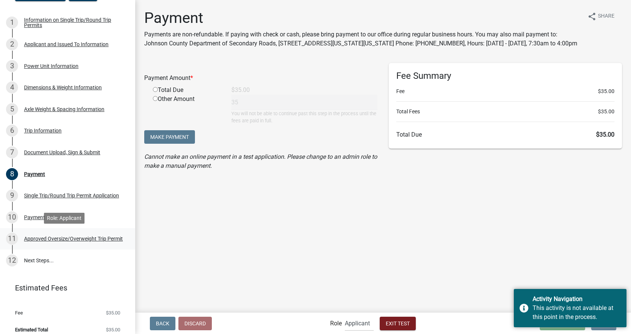
click at [51, 236] on div "Approved Oversize/Overweight Trip Permit" at bounding box center [73, 238] width 99 height 5
click at [583, 265] on main "Payment Payments are non-refundable. If paying with check or cash, please bring…" at bounding box center [383, 156] width 496 height 312
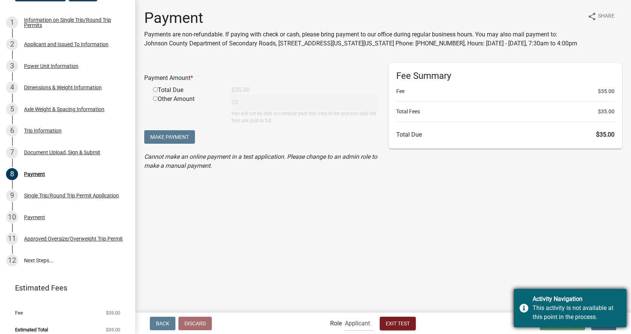
click at [572, 302] on div "Activity Navigation" at bounding box center [577, 299] width 88 height 9
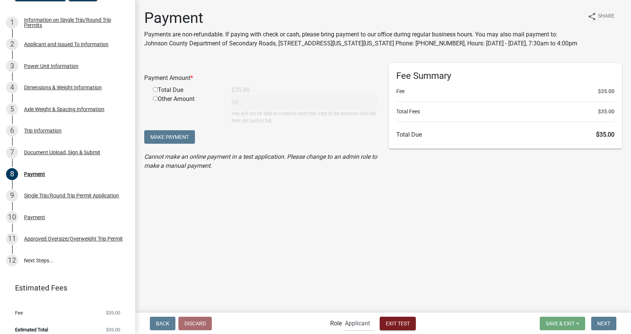
click at [155, 92] on input "radio" at bounding box center [155, 89] width 5 height 5
radio input "true"
click at [395, 326] on span "Exit Test" at bounding box center [398, 323] width 24 height 6
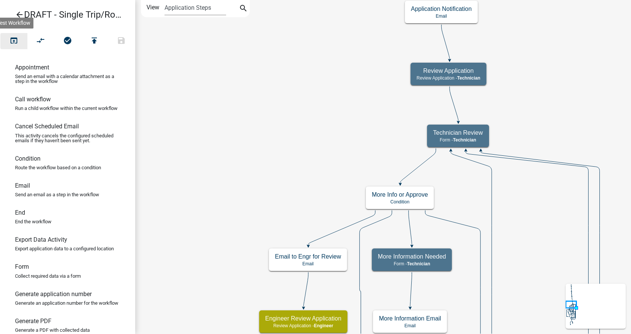
click at [16, 40] on icon "open_in_browser" at bounding box center [13, 41] width 9 height 11
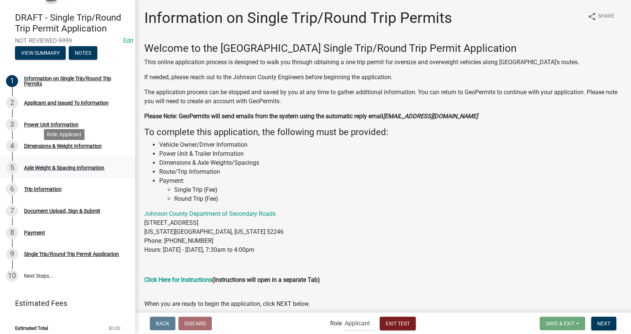
scroll to position [65, 0]
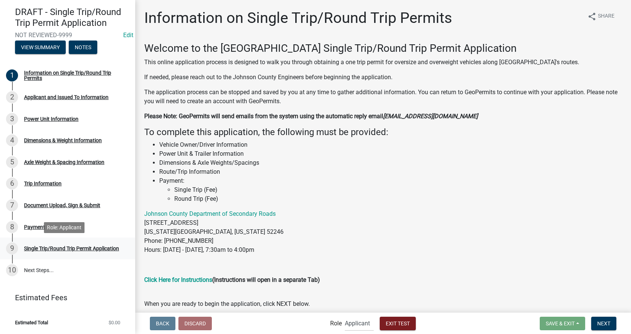
click at [44, 249] on div "Single Trip/Round Trip Permit Application" at bounding box center [71, 248] width 95 height 5
click at [46, 184] on div "Trip Information" at bounding box center [43, 183] width 38 height 5
click at [610, 326] on span "Next" at bounding box center [603, 323] width 13 height 6
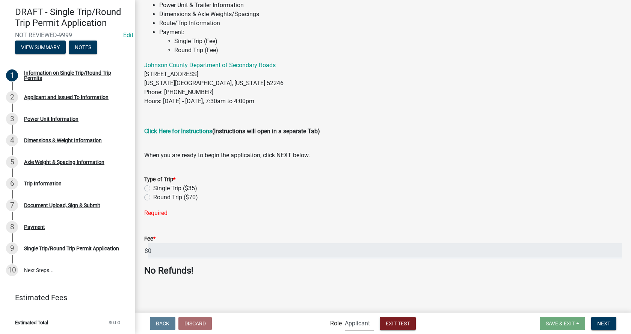
click at [153, 190] on label "Single Trip ($35)" at bounding box center [175, 188] width 44 height 9
click at [153, 189] on input "Single Trip ($35)" at bounding box center [155, 186] width 5 height 5
radio input "true"
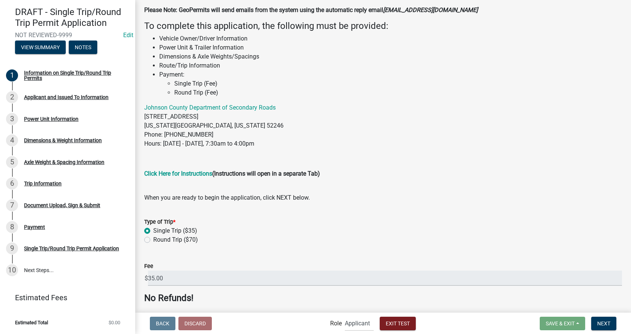
scroll to position [135, 0]
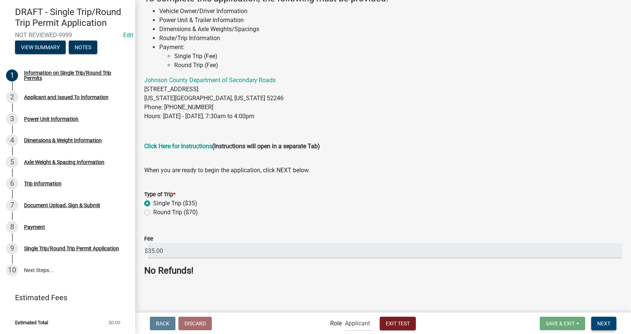
click at [609, 324] on span "Next" at bounding box center [603, 323] width 13 height 6
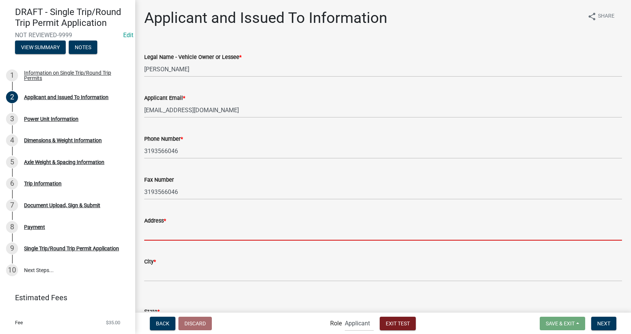
click at [183, 230] on input "Address *" at bounding box center [383, 232] width 478 height 15
type input "1"
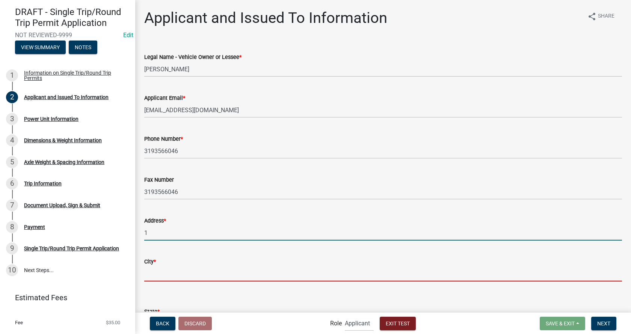
click at [203, 269] on input "City *" at bounding box center [383, 273] width 478 height 15
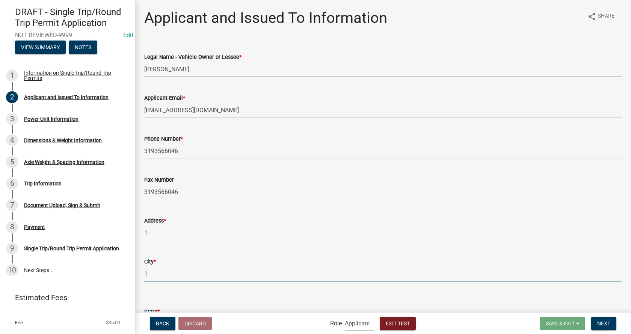
scroll to position [346, 0]
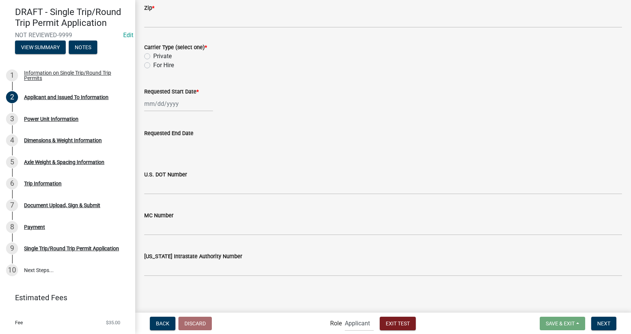
type input "1"
click at [145, 53] on div "Private" at bounding box center [383, 56] width 478 height 9
click at [153, 55] on label "Private" at bounding box center [162, 56] width 18 height 9
click at [153, 55] on input "Private" at bounding box center [155, 54] width 5 height 5
radio input "true"
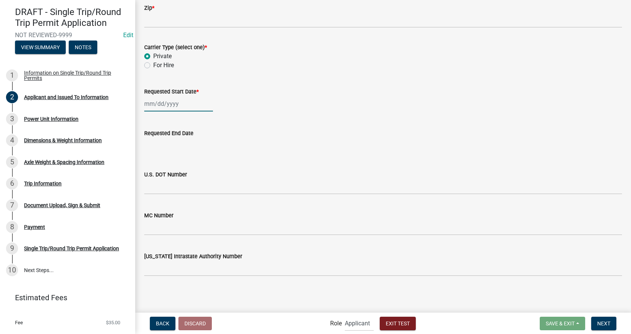
click at [157, 105] on input "Requested Start Date *" at bounding box center [178, 103] width 69 height 15
select select "10"
select select "2025"
click at [174, 170] on div "15" at bounding box center [176, 168] width 12 height 12
type input "[DATE]"
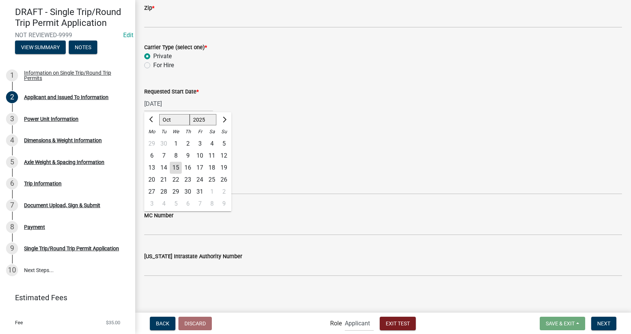
scroll to position [317, 0]
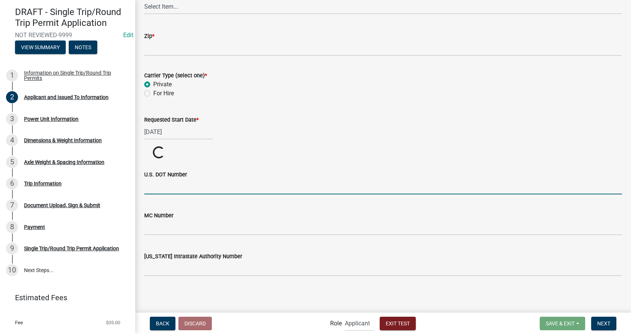
click at [182, 191] on input "U.S. DOT Number" at bounding box center [383, 186] width 478 height 15
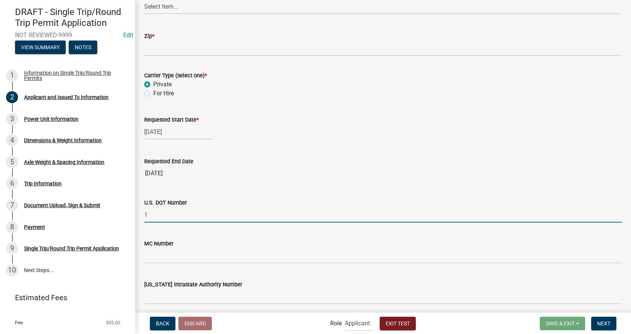
type input "1"
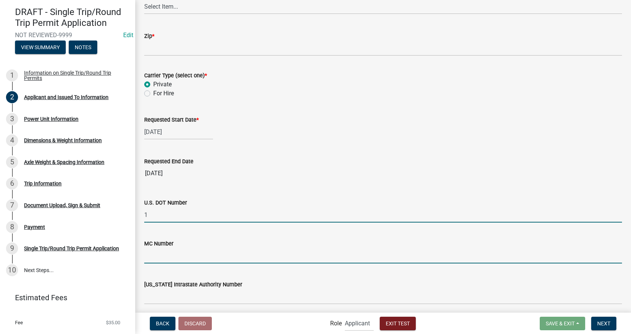
click at [192, 257] on input "MC Number" at bounding box center [383, 255] width 478 height 15
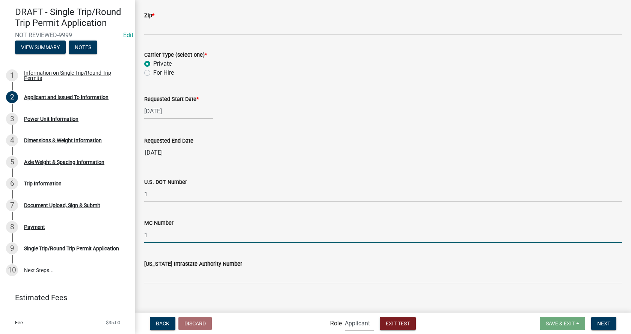
scroll to position [346, 0]
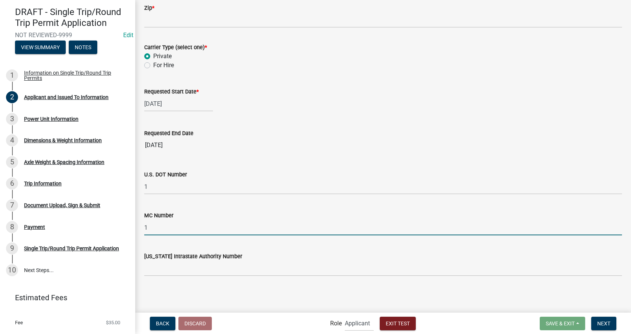
type input "1"
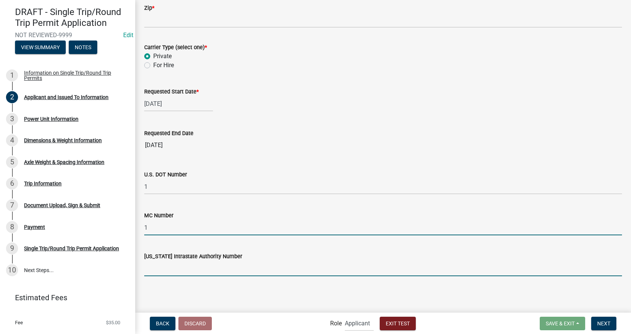
click at [209, 267] on input "[US_STATE] Intrastate Authority Number" at bounding box center [383, 268] width 478 height 15
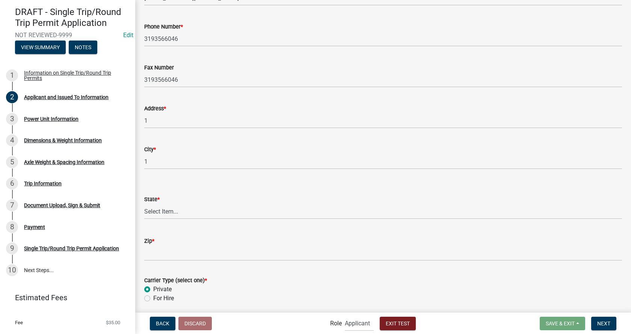
scroll to position [214, 0]
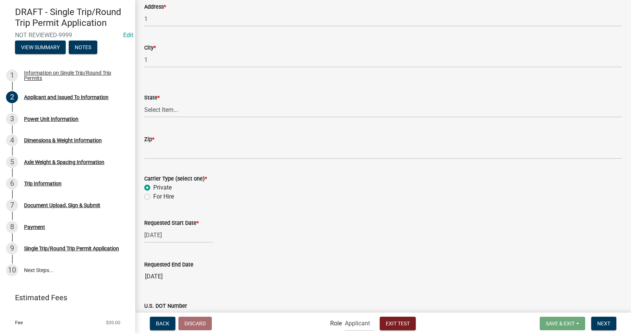
type input "1"
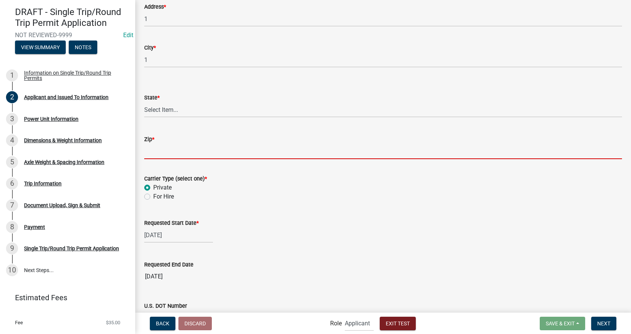
click at [173, 154] on input "Zip *" at bounding box center [383, 151] width 478 height 15
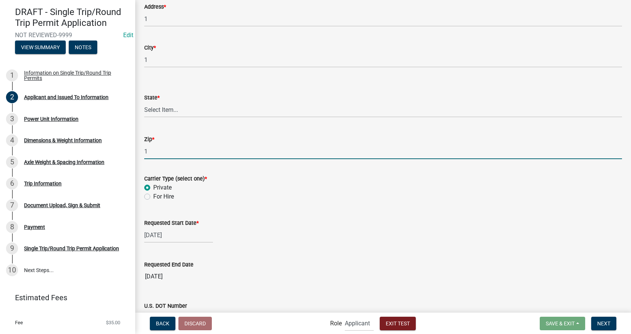
type input "1"
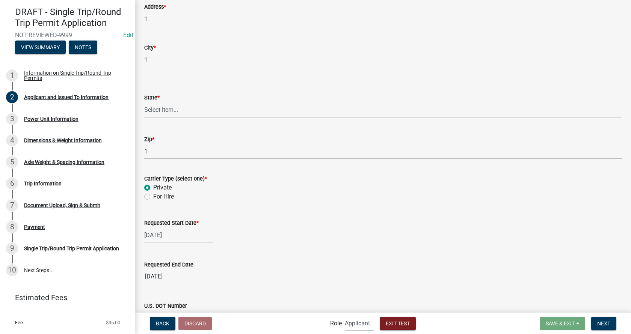
select select "AL"
click option "[US_STATE]" at bounding box center [0, 0] width 0 height 0
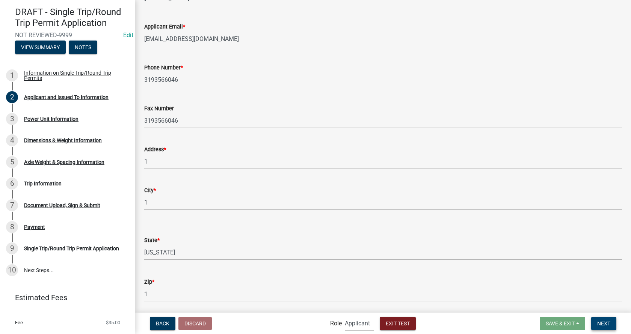
click at [608, 323] on span "Next" at bounding box center [603, 323] width 13 height 6
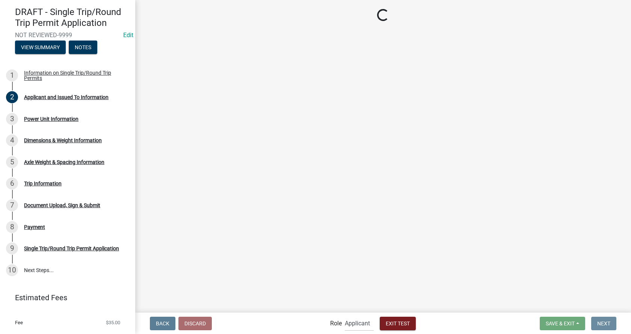
scroll to position [0, 0]
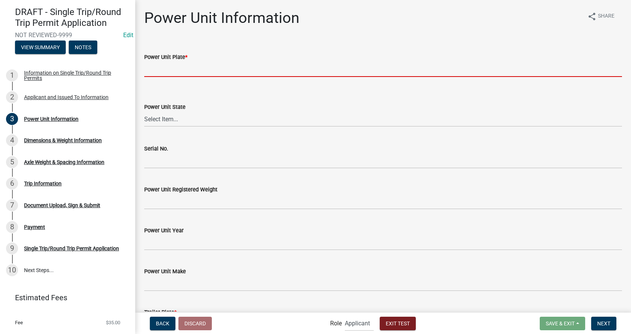
click at [169, 73] on input "Power Unit Plate *" at bounding box center [383, 69] width 478 height 15
type input "1"
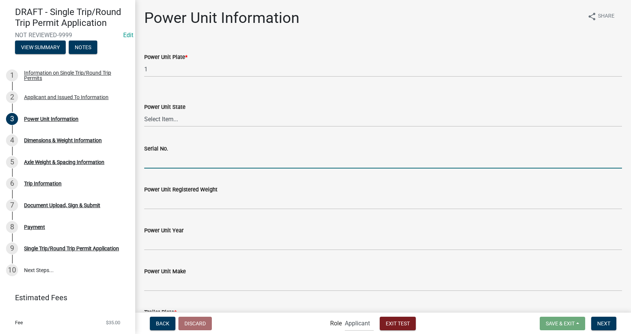
click at [186, 165] on input "Serial No." at bounding box center [383, 160] width 478 height 15
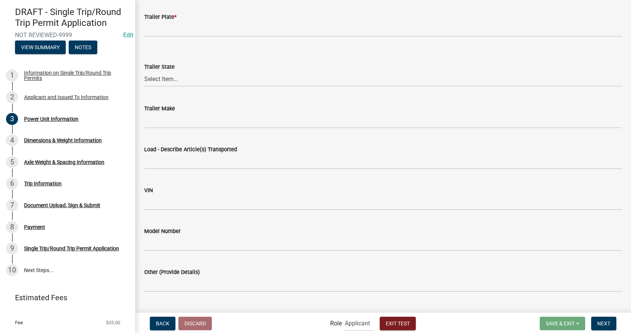
scroll to position [311, 0]
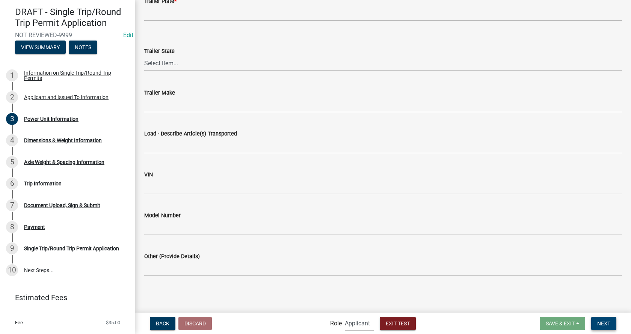
click at [605, 320] on button "Next" at bounding box center [603, 324] width 25 height 14
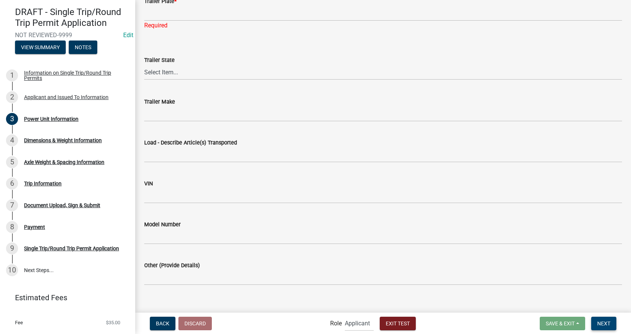
scroll to position [169, 0]
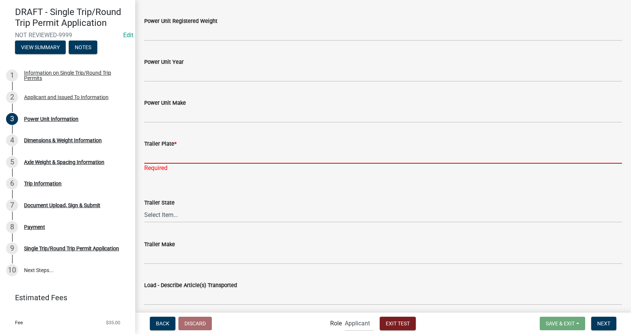
drag, startPoint x: 183, startPoint y: 154, endPoint x: 187, endPoint y: 156, distance: 4.8
click at [183, 156] on input "Trailer Plate *" at bounding box center [383, 155] width 478 height 15
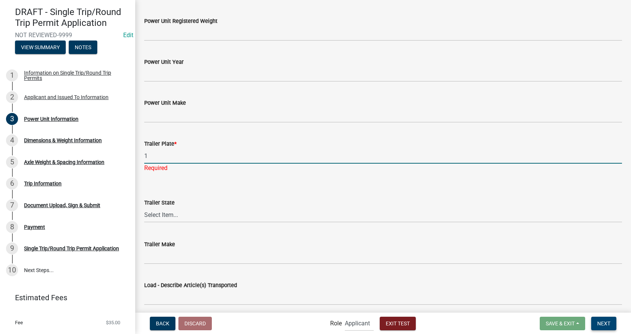
type input "1"
click at [611, 323] on button "Next" at bounding box center [603, 324] width 25 height 14
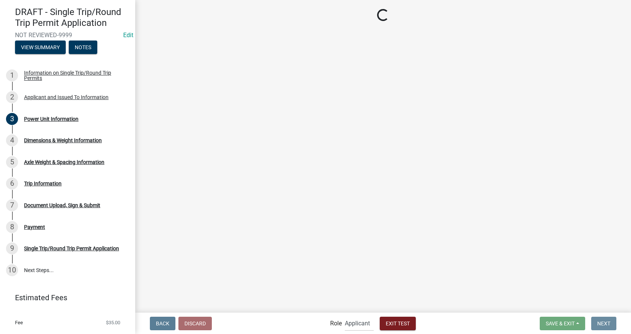
scroll to position [0, 0]
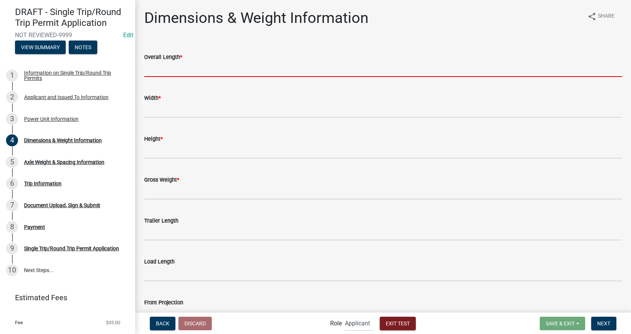
click at [162, 71] on input "Overall Length *" at bounding box center [383, 69] width 478 height 15
type input "1"
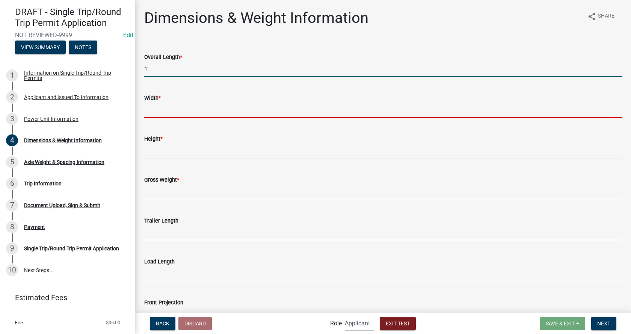
click at [168, 109] on input "Width *" at bounding box center [383, 110] width 478 height 15
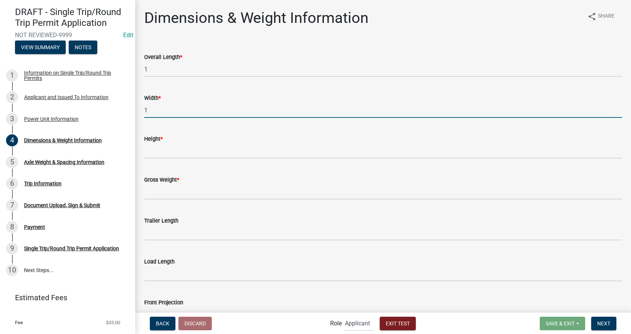
type input "1"
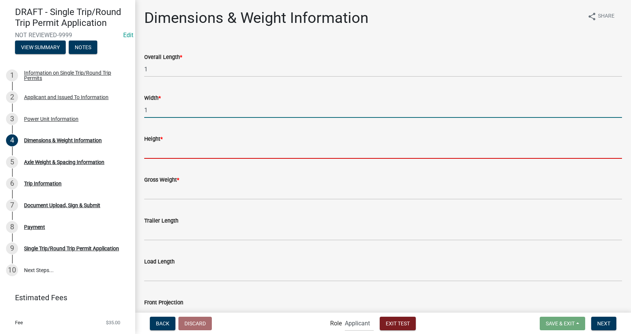
click at [171, 153] on input "Height *" at bounding box center [383, 151] width 478 height 15
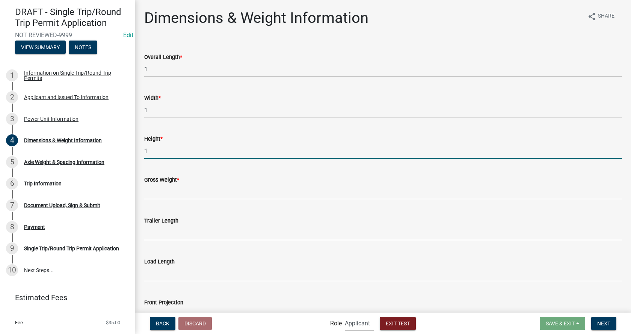
type input "1"
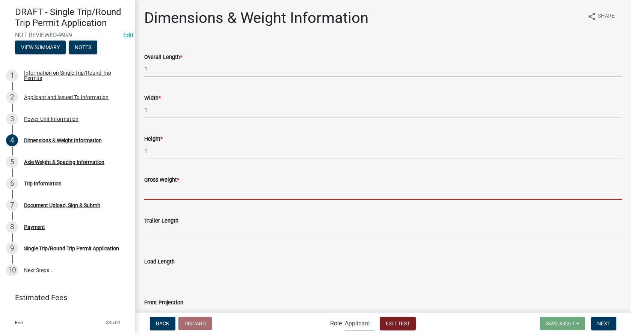
click at [174, 192] on input "Gross Weight *" at bounding box center [383, 191] width 478 height 15
type input "1"
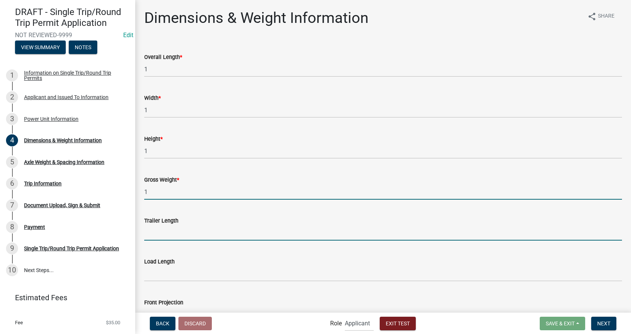
click at [185, 235] on input "Trailer Length" at bounding box center [383, 232] width 478 height 15
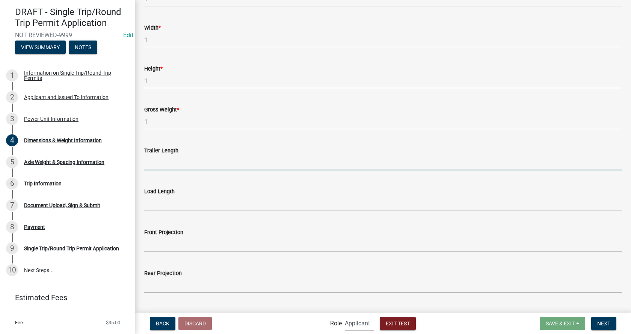
scroll to position [87, 0]
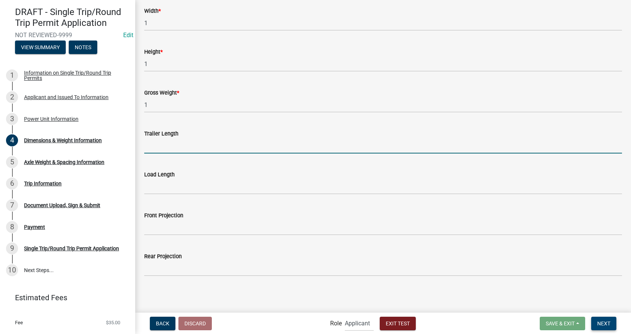
click at [604, 322] on span "Next" at bounding box center [603, 323] width 13 height 6
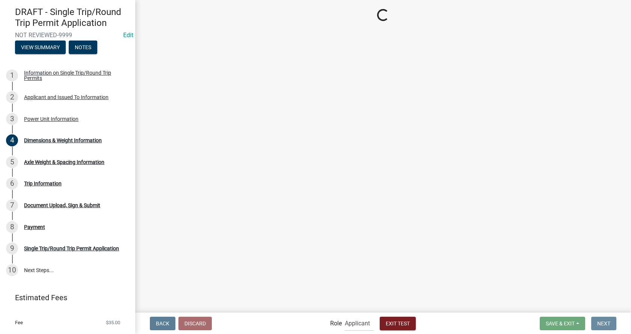
scroll to position [0, 0]
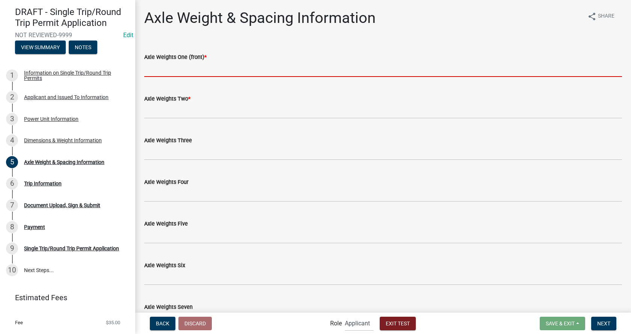
click at [216, 68] on input "text" at bounding box center [383, 69] width 478 height 15
type input "1"
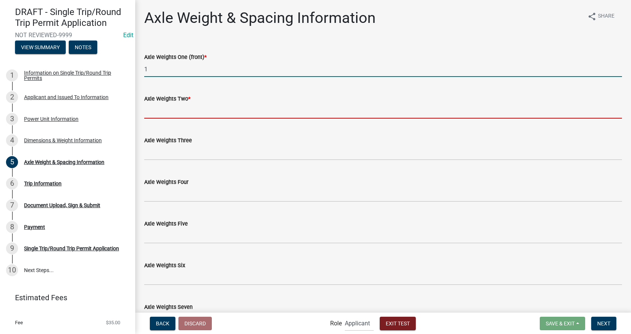
click at [199, 115] on input "text" at bounding box center [383, 110] width 478 height 15
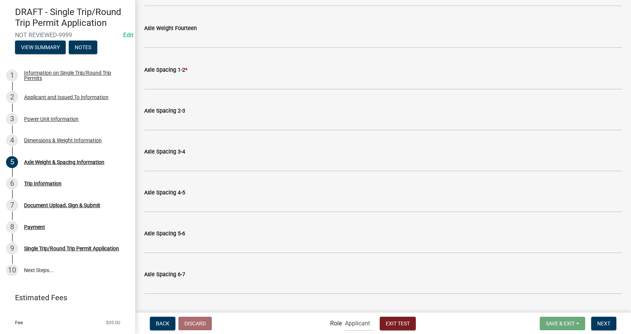
scroll to position [500, 0]
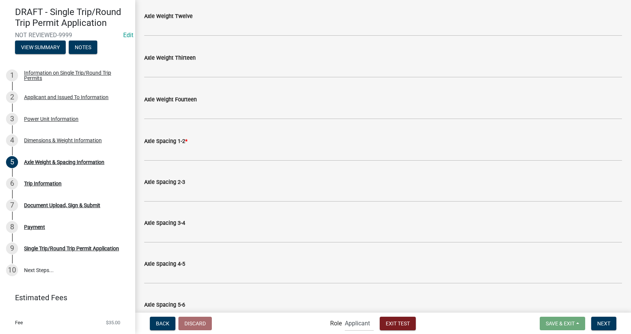
type input "1"
click at [198, 156] on input "Axle Spacing 1-2 *" at bounding box center [383, 153] width 478 height 15
type input "1"
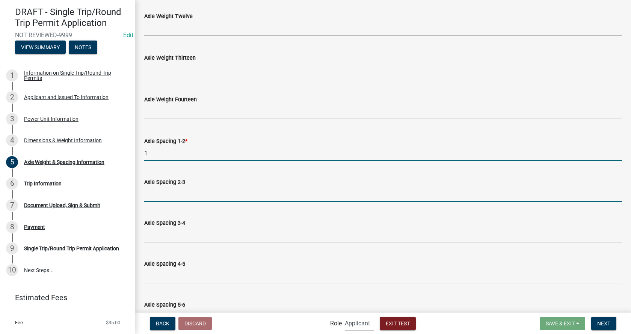
click at [201, 201] on input "Axle Spacing 2-3" at bounding box center [383, 194] width 478 height 15
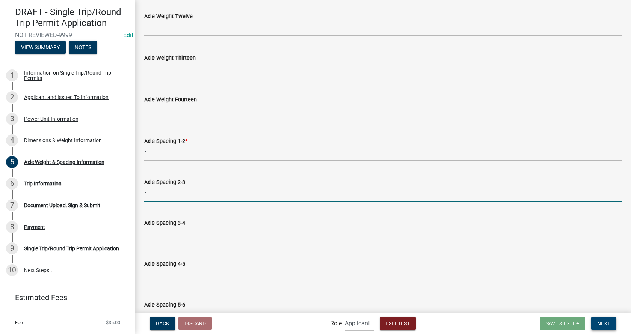
type input "1"
click at [601, 325] on span "Next" at bounding box center [603, 323] width 13 height 6
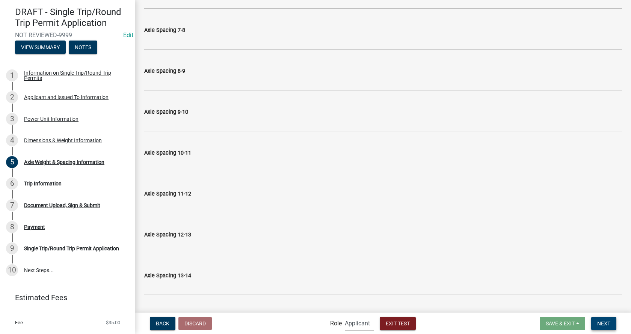
scroll to position [999, 0]
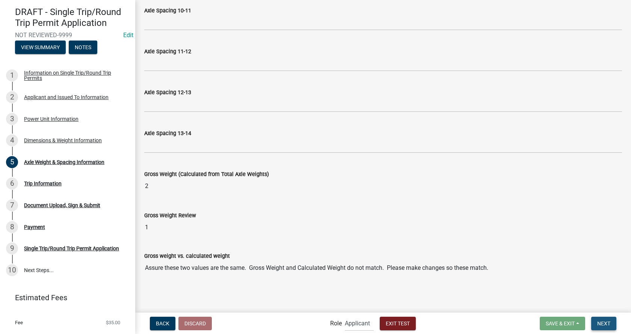
click at [603, 318] on button "Next" at bounding box center [603, 324] width 25 height 14
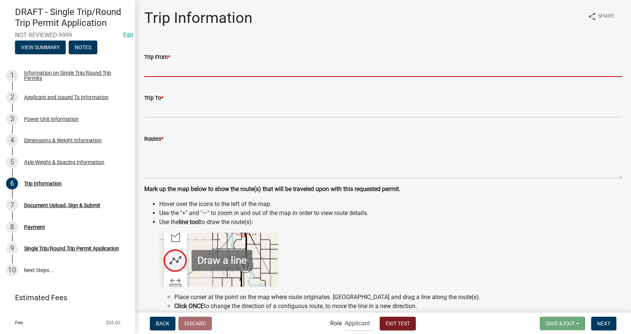
click at [185, 67] on input "Trip From *" at bounding box center [383, 69] width 478 height 15
type input "1"
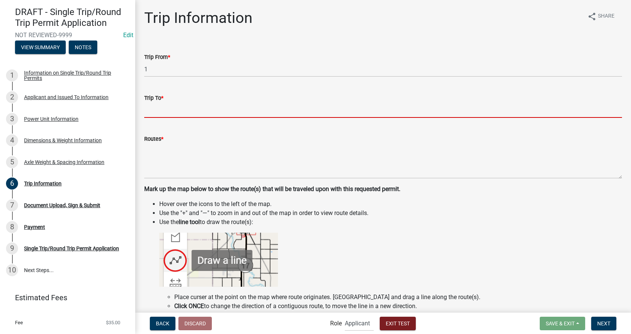
click at [192, 115] on input "Trip To *" at bounding box center [383, 110] width 478 height 15
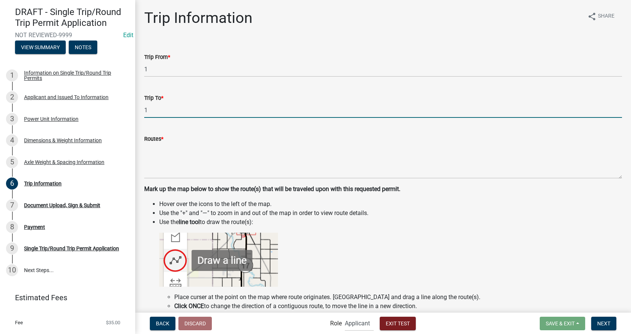
type input "1"
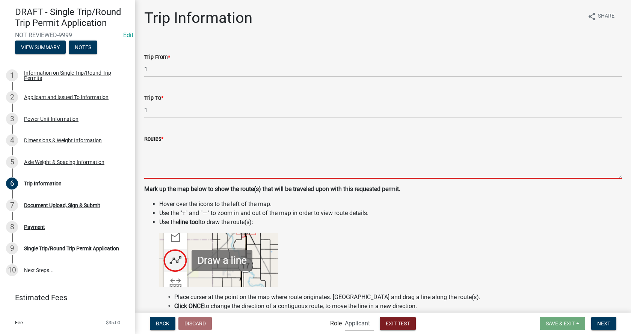
drag, startPoint x: 204, startPoint y: 165, endPoint x: 208, endPoint y: 168, distance: 5.3
click at [204, 165] on textarea "Routes *" at bounding box center [383, 161] width 478 height 35
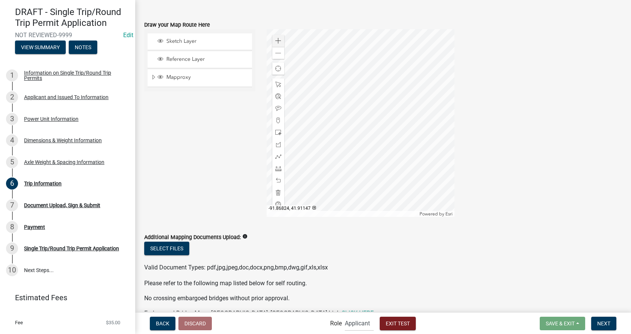
type textarea "1"
click at [275, 42] on span at bounding box center [278, 41] width 6 height 6
click at [450, 216] on div at bounding box center [361, 123] width 188 height 188
click at [376, 193] on div at bounding box center [361, 123] width 188 height 188
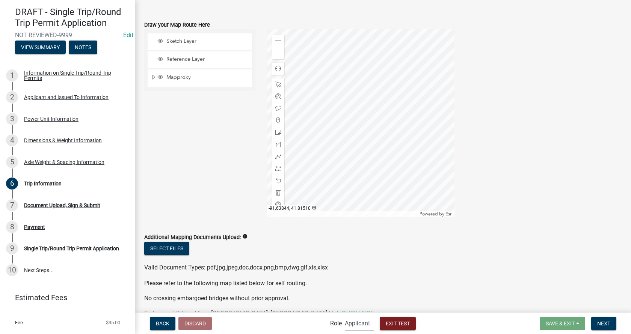
click at [408, 177] on div at bounding box center [361, 123] width 188 height 188
click at [276, 40] on span at bounding box center [278, 41] width 6 height 6
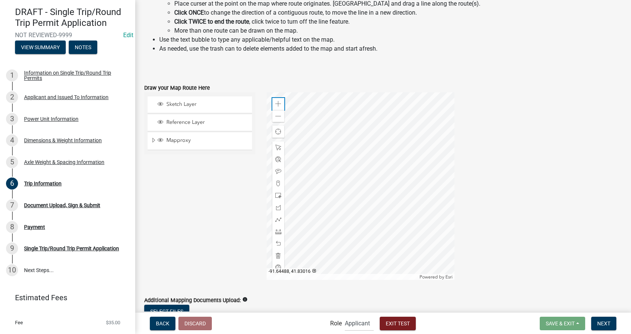
scroll to position [310, 0]
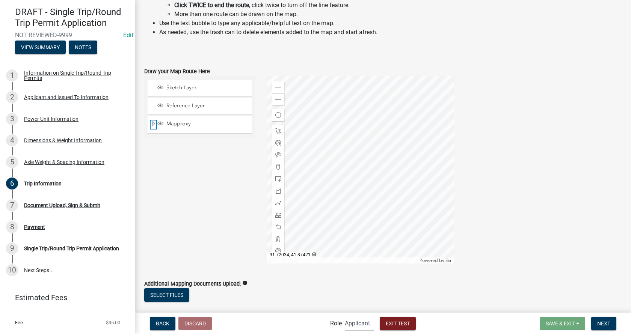
click at [154, 125] on span "Expand" at bounding box center [154, 124] width 6 height 7
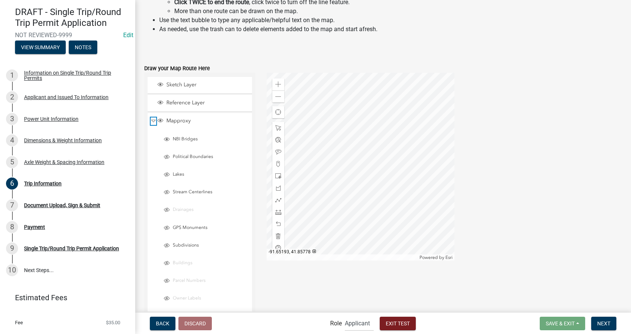
scroll to position [309, 0]
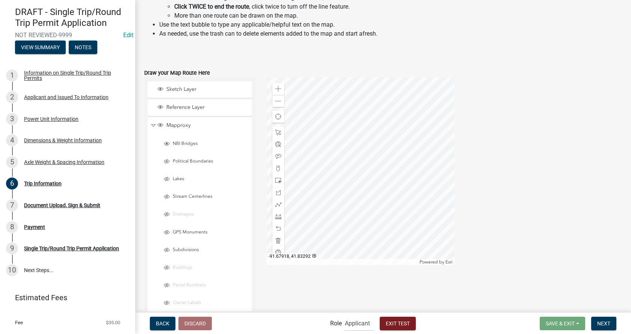
click at [300, 205] on div at bounding box center [361, 171] width 188 height 188
click at [348, 238] on div at bounding box center [361, 171] width 188 height 188
click at [434, 177] on div at bounding box center [361, 171] width 188 height 188
click at [423, 206] on div at bounding box center [361, 171] width 188 height 188
click at [412, 213] on div at bounding box center [361, 171] width 188 height 188
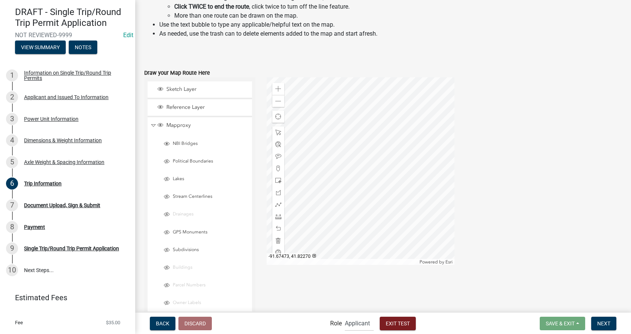
click at [347, 181] on div at bounding box center [361, 171] width 188 height 188
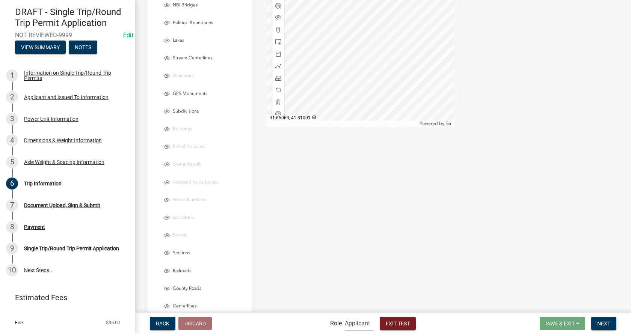
scroll to position [233, 0]
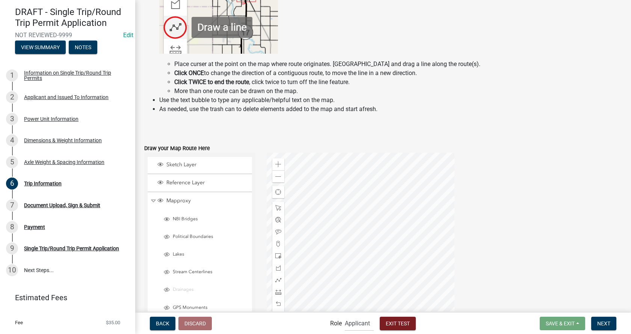
click at [367, 221] on div at bounding box center [361, 247] width 188 height 188
click at [343, 282] on div at bounding box center [361, 247] width 188 height 188
click at [340, 213] on div at bounding box center [361, 247] width 188 height 188
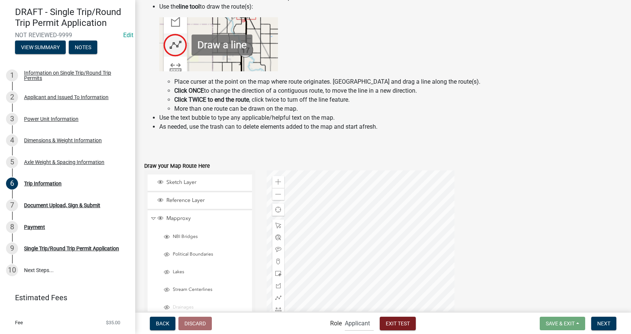
scroll to position [305, 0]
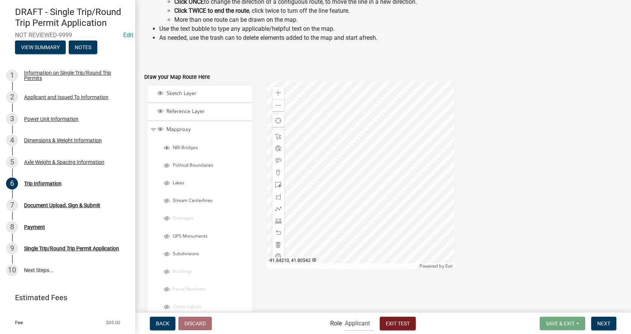
click at [308, 228] on div at bounding box center [361, 176] width 188 height 188
click at [318, 258] on div at bounding box center [361, 176] width 188 height 188
click at [333, 167] on div at bounding box center [361, 176] width 188 height 188
click at [373, 190] on div at bounding box center [361, 176] width 188 height 188
click at [275, 107] on span at bounding box center [278, 106] width 6 height 6
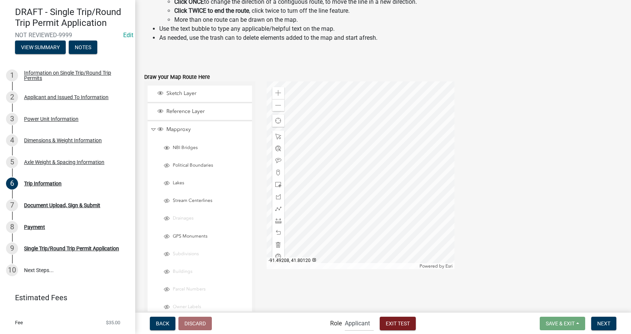
click at [316, 188] on div at bounding box center [361, 176] width 188 height 188
click at [354, 230] on div at bounding box center [361, 176] width 188 height 188
click at [416, 181] on div at bounding box center [361, 176] width 188 height 188
click at [357, 135] on div at bounding box center [361, 176] width 188 height 188
click at [349, 163] on div at bounding box center [361, 176] width 188 height 188
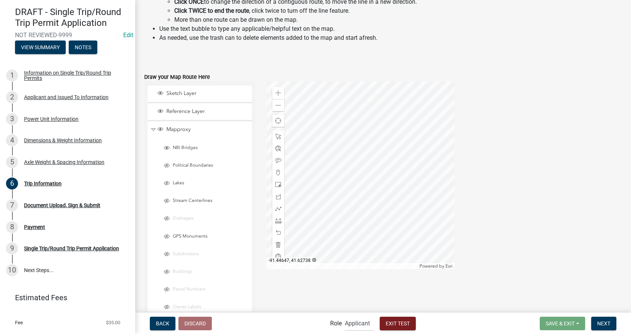
click at [428, 184] on div at bounding box center [361, 176] width 188 height 188
click at [392, 215] on div at bounding box center [361, 176] width 188 height 188
click at [295, 193] on div at bounding box center [361, 176] width 188 height 188
click at [388, 205] on div at bounding box center [361, 176] width 188 height 188
click at [396, 240] on div at bounding box center [361, 176] width 188 height 188
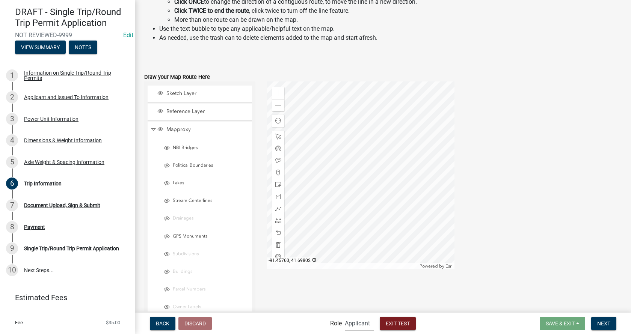
click at [387, 218] on div at bounding box center [361, 176] width 188 height 188
click at [64, 72] on div "Information on Single Trip/Round Trip Permits" at bounding box center [73, 75] width 99 height 11
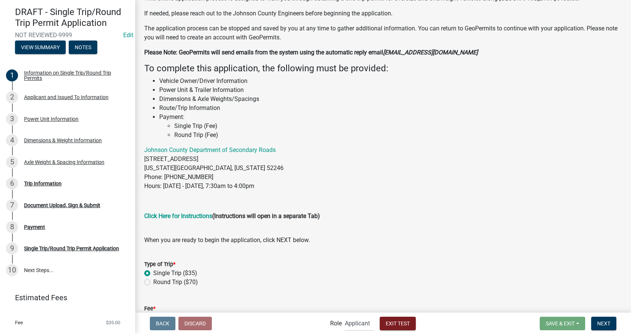
scroll to position [0, 0]
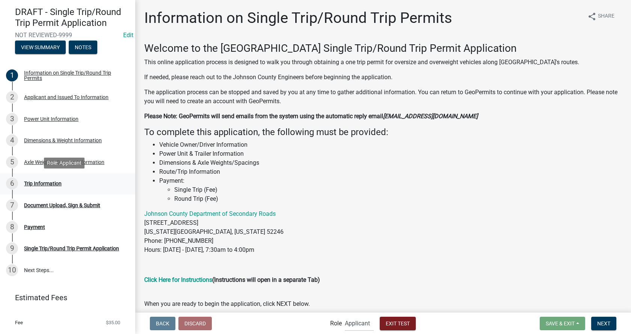
click at [43, 183] on div "Trip Information" at bounding box center [43, 183] width 38 height 5
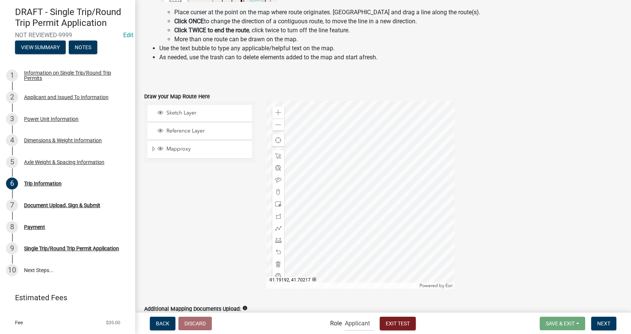
scroll to position [286, 0]
click at [373, 202] on div at bounding box center [361, 195] width 188 height 188
click at [405, 188] on div at bounding box center [361, 195] width 188 height 188
click at [152, 151] on span "Expand" at bounding box center [154, 148] width 6 height 7
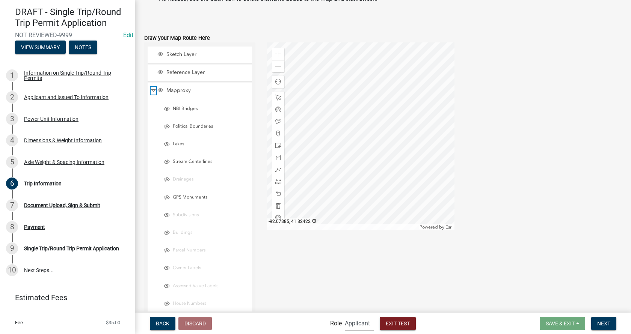
scroll to position [357, 0]
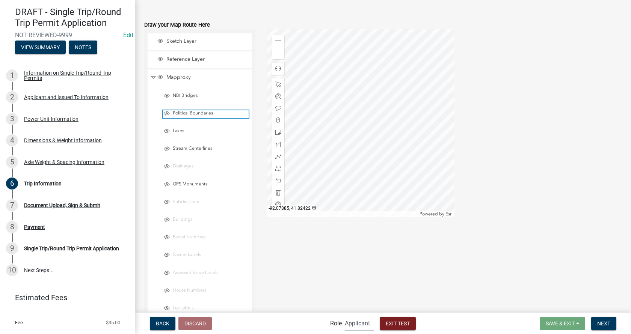
click at [166, 113] on span "Layer List" at bounding box center [167, 113] width 6 height 6
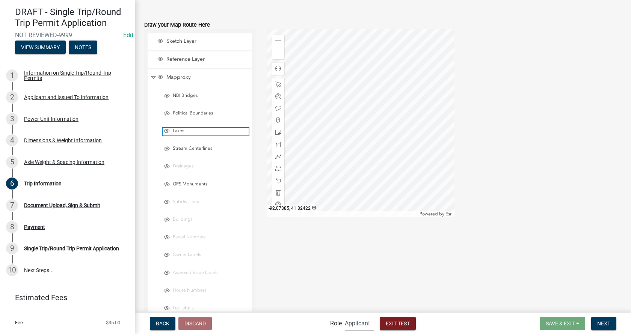
click at [168, 132] on span "Layer List" at bounding box center [167, 131] width 6 height 6
click at [275, 41] on span at bounding box center [278, 41] width 6 height 6
click at [276, 41] on span at bounding box center [278, 41] width 6 height 6
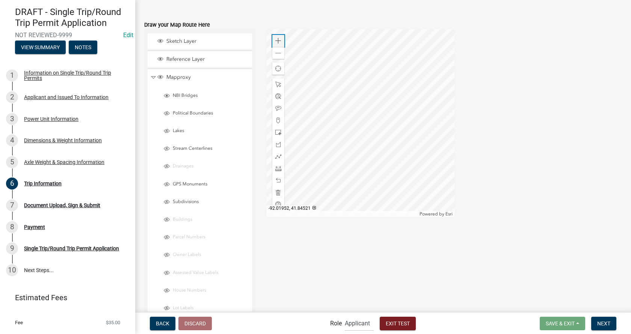
click at [276, 41] on span at bounding box center [278, 41] width 6 height 6
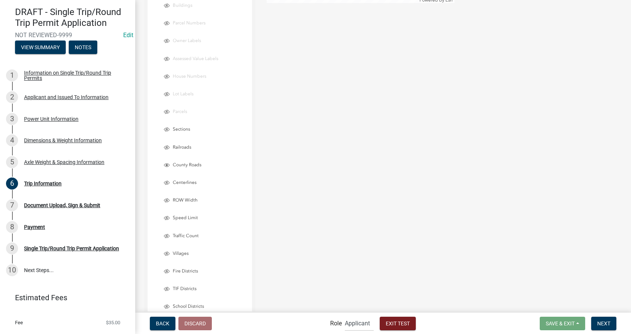
scroll to position [642, 0]
click at [168, 112] on span "Layer List" at bounding box center [167, 112] width 6 height 6
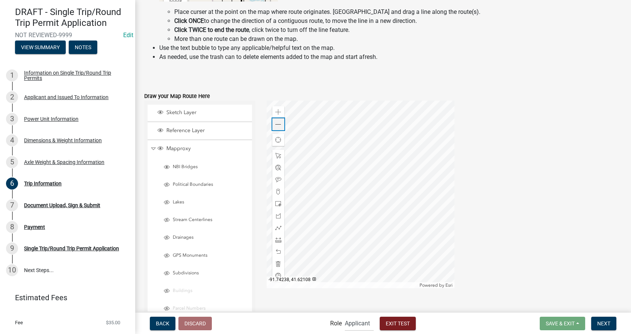
click at [275, 127] on span at bounding box center [278, 125] width 6 height 6
click at [361, 208] on div at bounding box center [361, 195] width 188 height 188
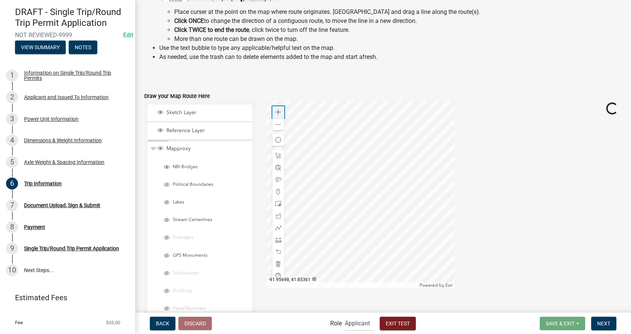
click at [278, 114] on span at bounding box center [278, 112] width 6 height 6
click at [278, 112] on span at bounding box center [278, 112] width 6 height 6
click at [384, 225] on div at bounding box center [361, 195] width 188 height 188
click at [363, 236] on div at bounding box center [361, 195] width 188 height 188
click at [333, 245] on div at bounding box center [361, 195] width 188 height 188
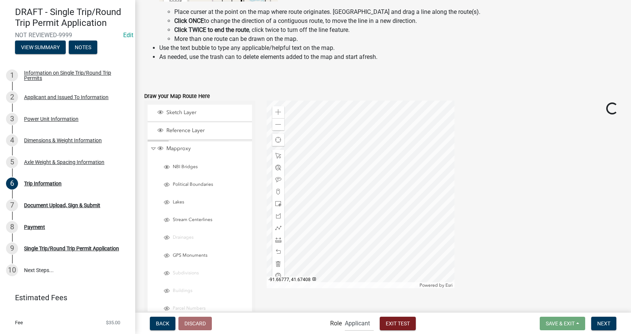
click at [455, 215] on div at bounding box center [361, 195] width 188 height 188
click at [372, 194] on div at bounding box center [361, 195] width 188 height 188
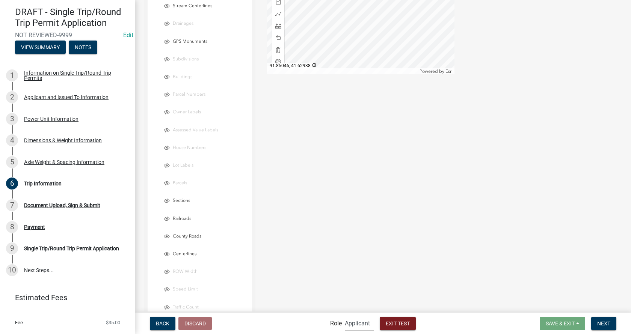
scroll to position [571, 0]
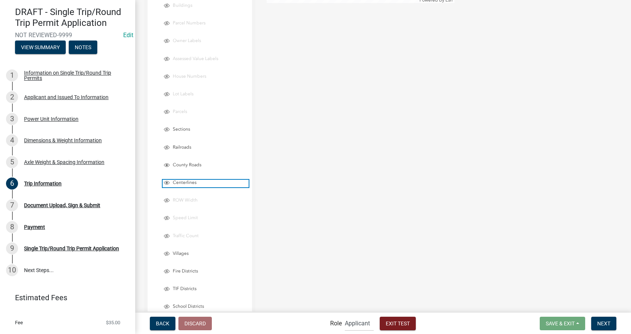
click at [165, 182] on span "Layer List" at bounding box center [167, 183] width 6 height 6
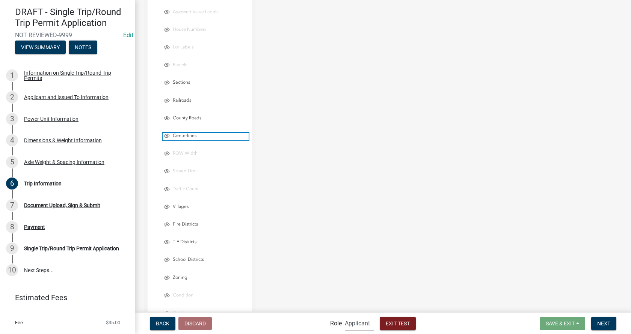
scroll to position [642, 0]
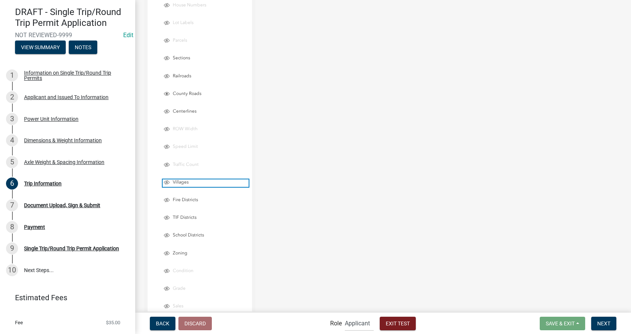
click at [166, 181] on span "Layer List" at bounding box center [167, 183] width 6 height 6
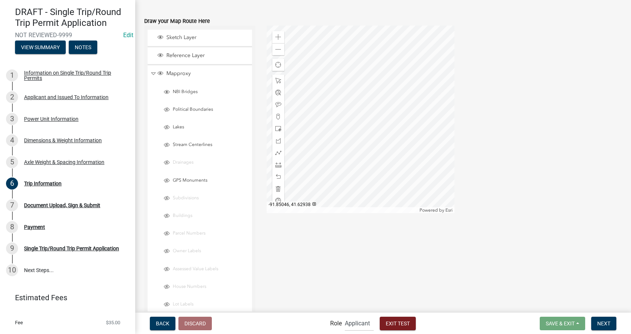
scroll to position [357, 0]
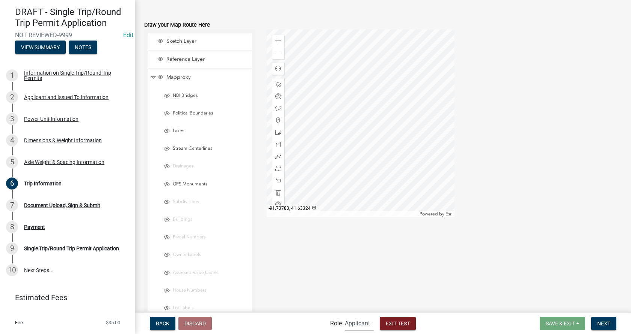
click at [317, 186] on div at bounding box center [361, 123] width 188 height 188
click at [413, 153] on div at bounding box center [361, 123] width 188 height 188
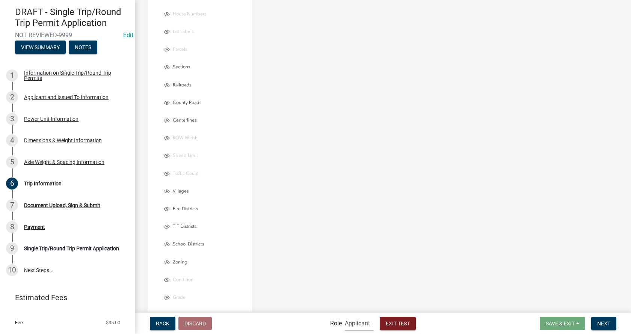
scroll to position [642, 0]
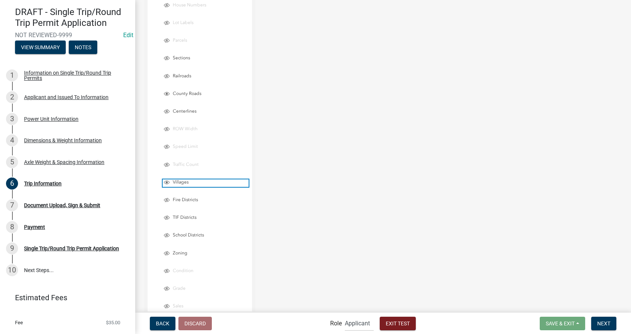
click at [165, 181] on span "Layer List" at bounding box center [167, 183] width 6 height 6
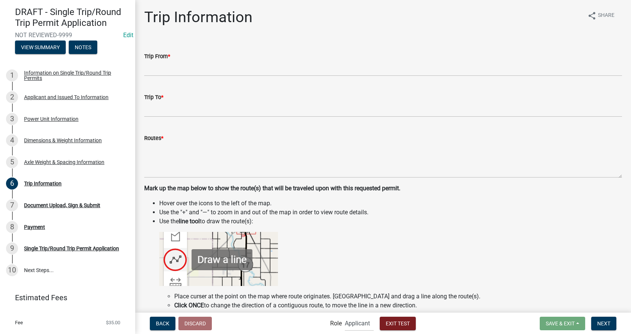
scroll to position [0, 0]
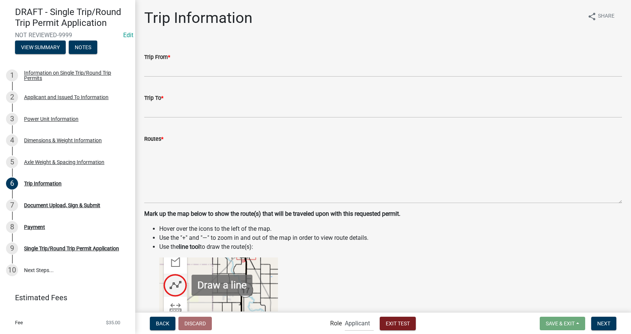
drag, startPoint x: 612, startPoint y: 177, endPoint x: 611, endPoint y: 191, distance: 14.7
click at [611, 191] on textarea "Routes *" at bounding box center [383, 174] width 478 height 60
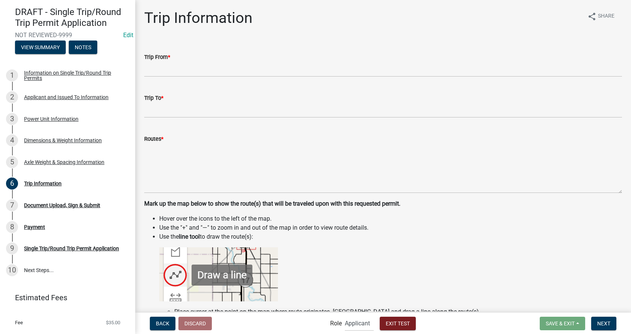
click at [222, 102] on div "Trip To *" at bounding box center [383, 98] width 478 height 9
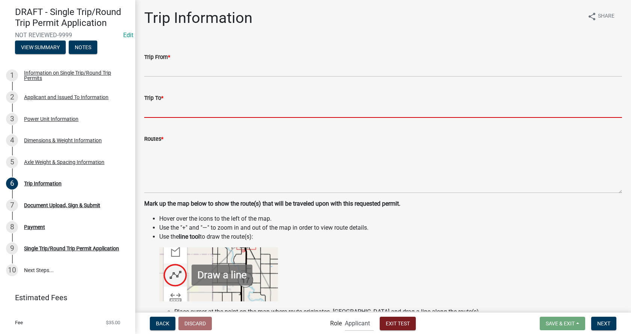
click at [178, 112] on input "Trip To *" at bounding box center [383, 110] width 478 height 15
click at [184, 65] on input "Trip From *" at bounding box center [383, 69] width 478 height 15
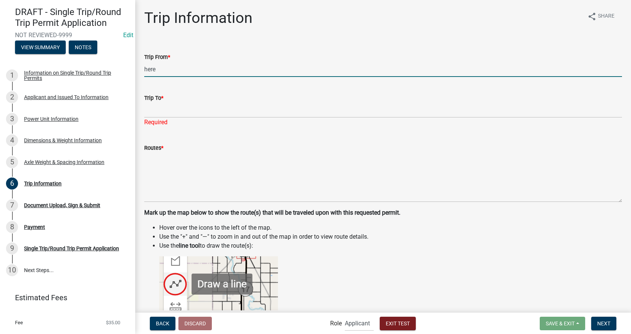
type input "here"
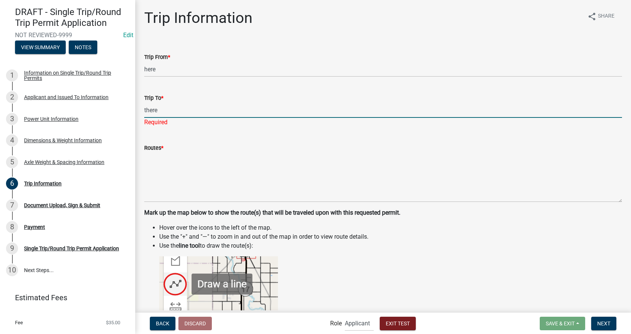
type input "there"
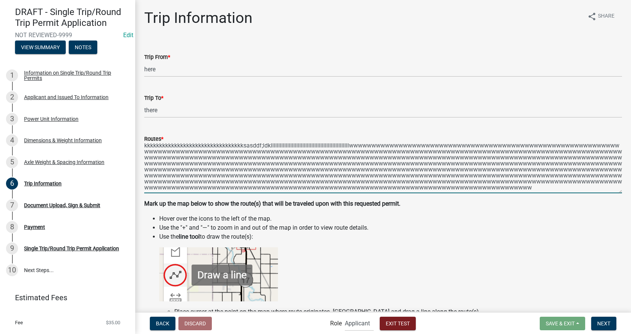
scroll to position [14, 0]
type textarea "kkkkkkkkkkkkkkkkkkkkkkkkkkkkkkkkksasddf;ldkllllllllllllllllllllllllllllllllllll…"
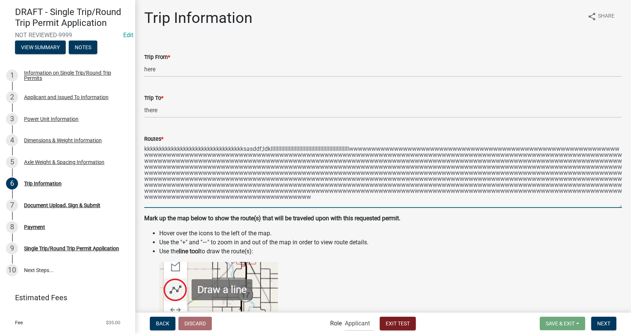
scroll to position [0, 0]
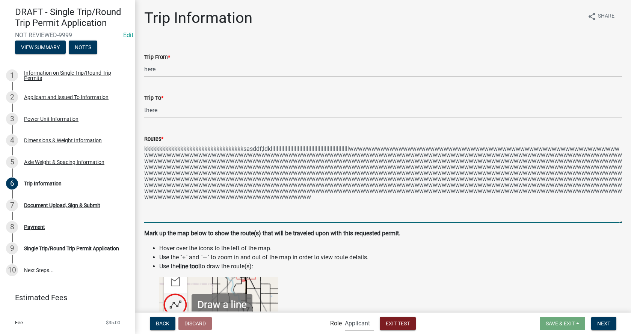
drag, startPoint x: 613, startPoint y: 194, endPoint x: 612, endPoint y: 221, distance: 27.1
click at [612, 221] on textarea "kkkkkkkkkkkkkkkkkkkkkkkkkkkkkkkkksasddf;ldkllllllllllllllllllllllllllllllllllll…" at bounding box center [383, 184] width 478 height 80
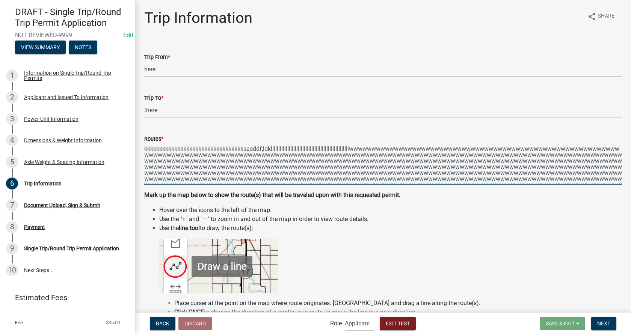
drag, startPoint x: 614, startPoint y: 221, endPoint x: 614, endPoint y: 180, distance: 40.6
click at [614, 181] on textarea "kkkkkkkkkkkkkkkkkkkkkkkkkkkkkkkkksasddf;ldkllllllllllllllllllllllllllllllllllll…" at bounding box center [383, 164] width 478 height 41
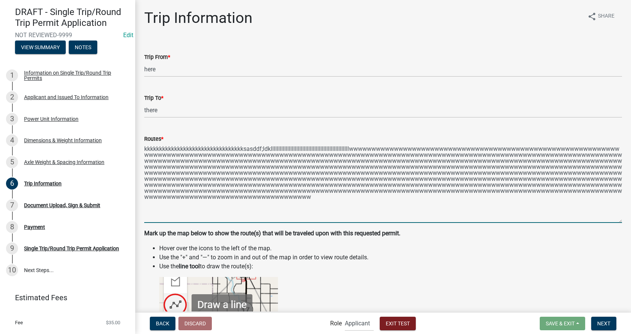
drag, startPoint x: 615, startPoint y: 180, endPoint x: 612, endPoint y: 230, distance: 49.6
click at [612, 223] on textarea "kkkkkkkkkkkkkkkkkkkkkkkkkkkkkkkkksasddf;ldkllllllllllllllllllllllllllllllllllll…" at bounding box center [383, 184] width 478 height 80
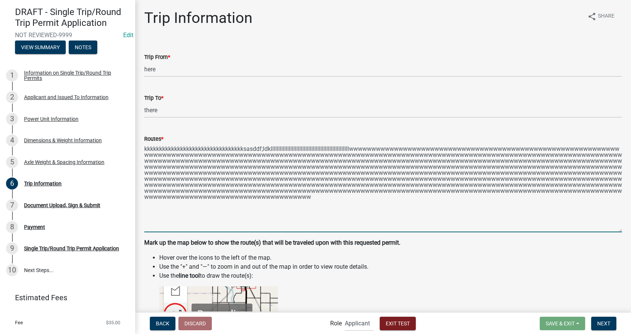
drag, startPoint x: 396, startPoint y: 210, endPoint x: 123, endPoint y: 148, distance: 280.1
click at [144, 148] on textarea "kkkkkkkkkkkkkkkkkkkkkkkkkkkkkkkkksasddf;ldkllllllllllllllllllllllllllllllllllll…" at bounding box center [383, 188] width 478 height 89
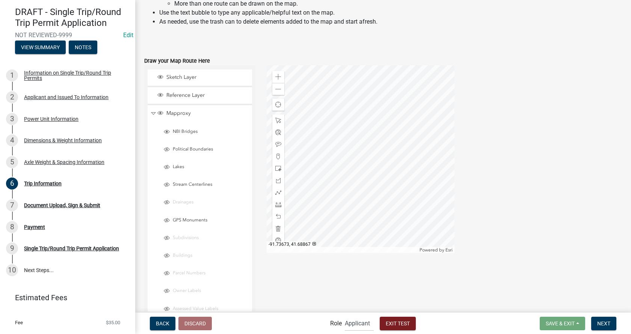
scroll to position [357, 0]
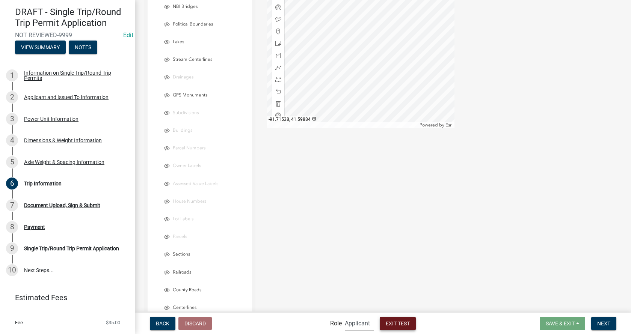
click at [402, 327] on button "Exit Test" at bounding box center [398, 324] width 36 height 14
